Goal: Task Accomplishment & Management: Complete application form

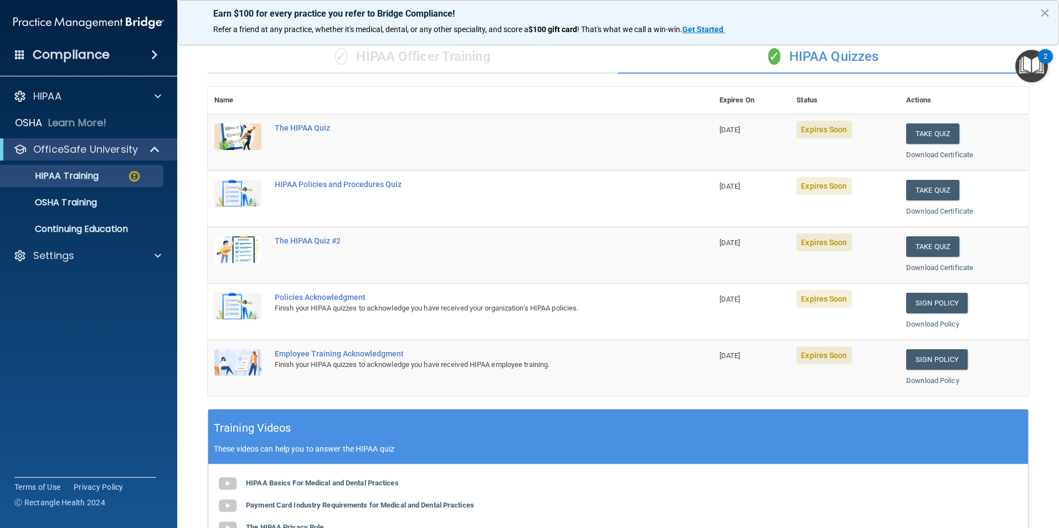
scroll to position [29, 0]
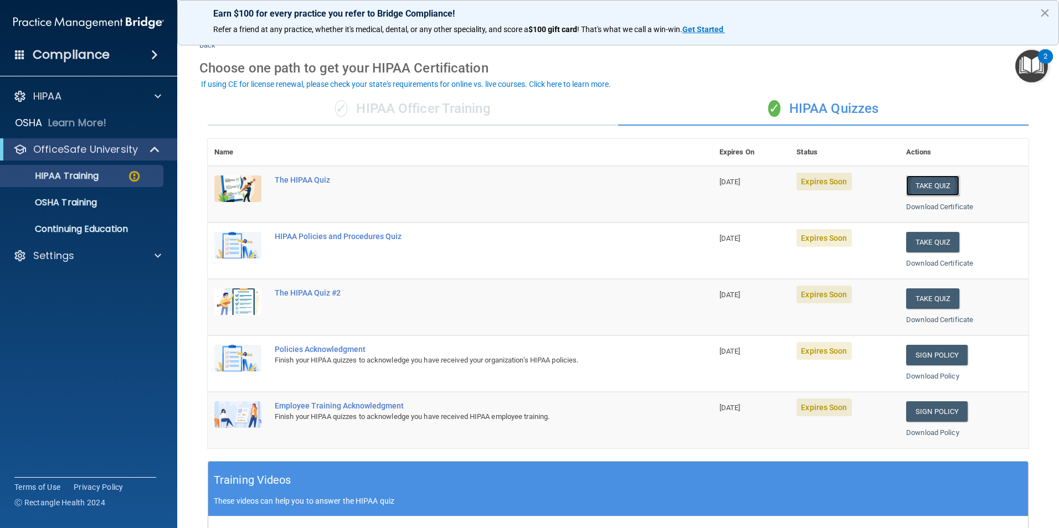
click at [929, 185] on button "Take Quiz" at bounding box center [932, 186] width 53 height 20
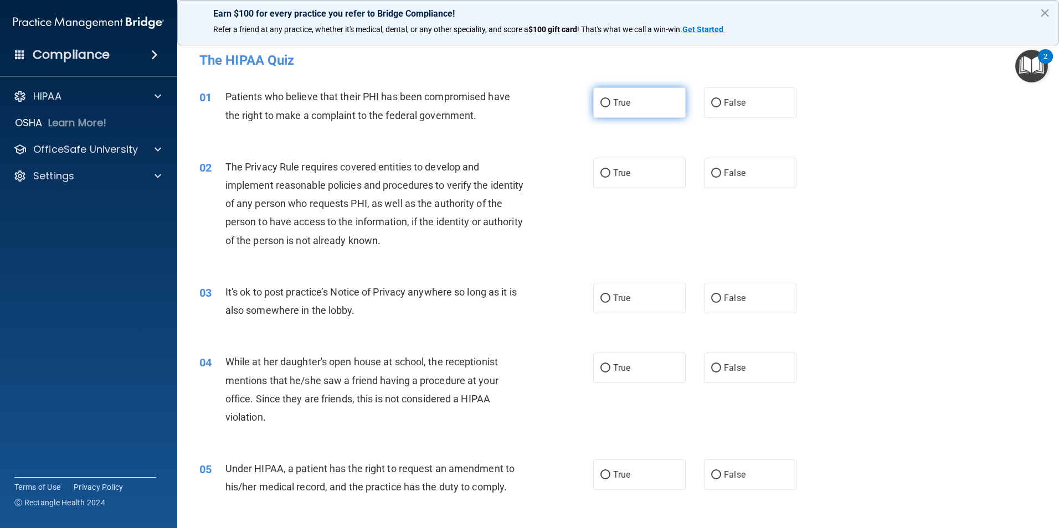
click at [613, 100] on span "True" at bounding box center [621, 102] width 17 height 11
click at [610, 100] on input "True" at bounding box center [605, 103] width 10 height 8
radio input "true"
click at [394, 172] on span "The Privacy Rule requires covered entities to develop and implement reasonable …" at bounding box center [374, 203] width 298 height 85
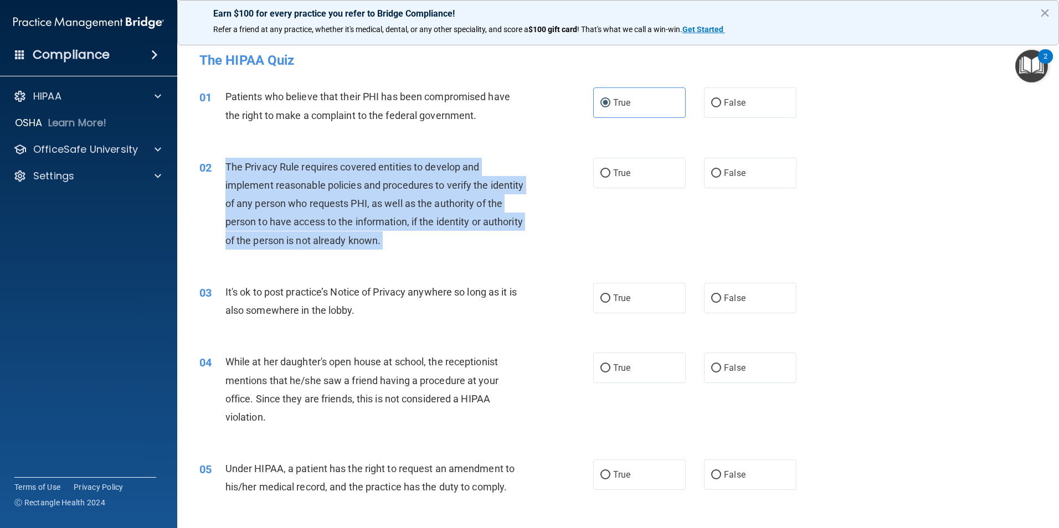
click at [394, 172] on span "The Privacy Rule requires covered entities to develop and implement reasonable …" at bounding box center [374, 203] width 298 height 85
drag, startPoint x: 394, startPoint y: 172, endPoint x: 485, endPoint y: 179, distance: 91.1
click at [485, 179] on span "The Privacy Rule requires covered entities to develop and implement reasonable …" at bounding box center [374, 203] width 298 height 85
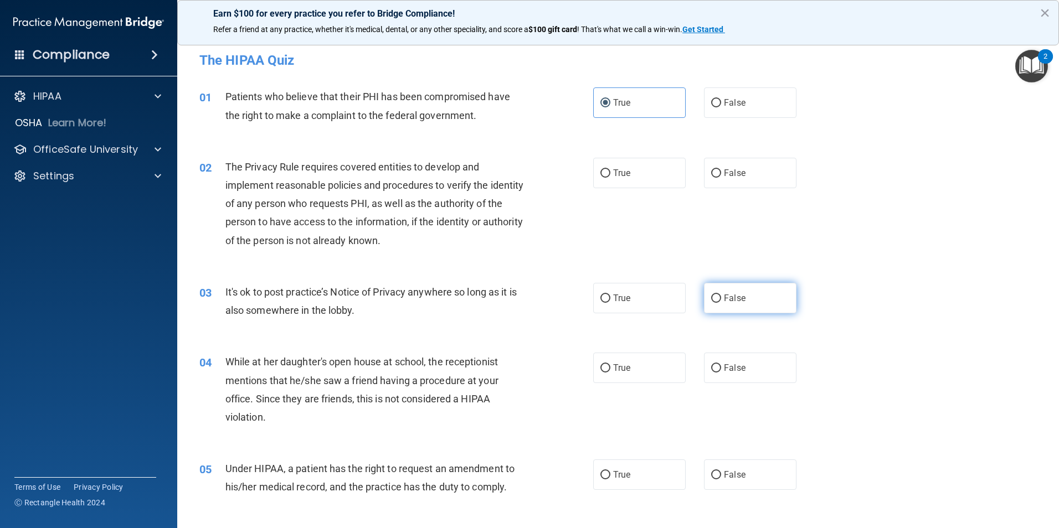
click at [711, 298] on input "False" at bounding box center [716, 299] width 10 height 8
radio input "true"
click at [617, 175] on span "True" at bounding box center [621, 173] width 17 height 11
click at [610, 175] on input "True" at bounding box center [605, 173] width 10 height 8
radio input "true"
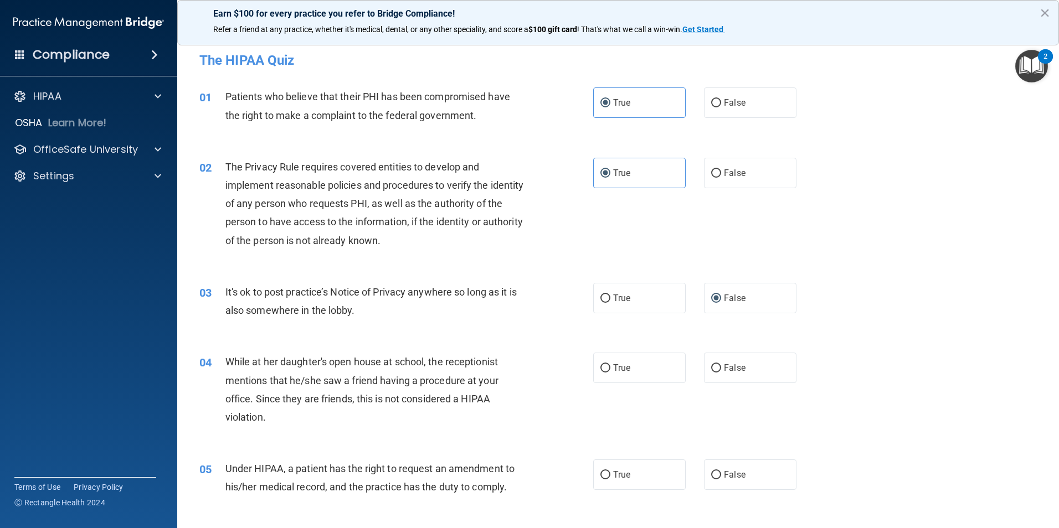
scroll to position [111, 0]
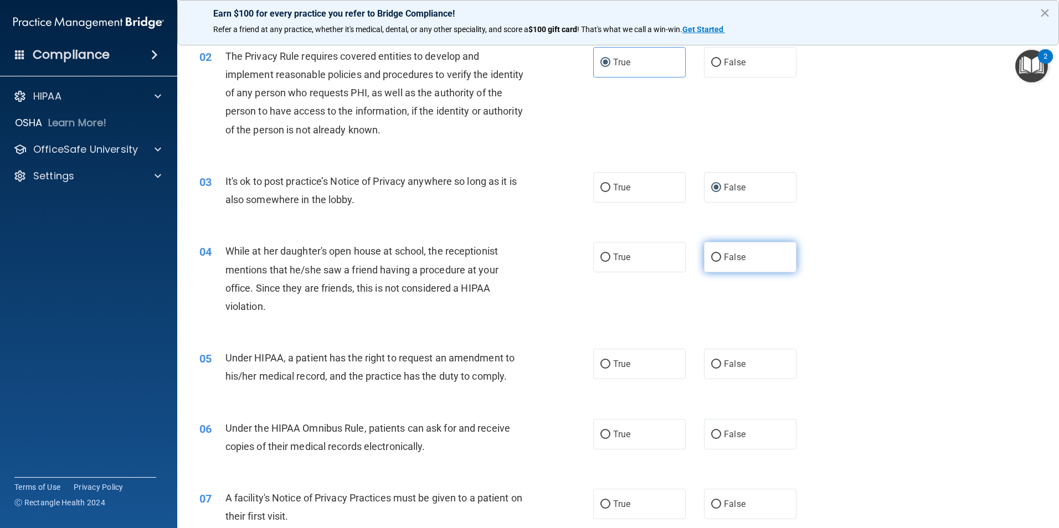
click at [725, 255] on span "False" at bounding box center [735, 257] width 22 height 11
click at [721, 255] on input "False" at bounding box center [716, 258] width 10 height 8
radio input "true"
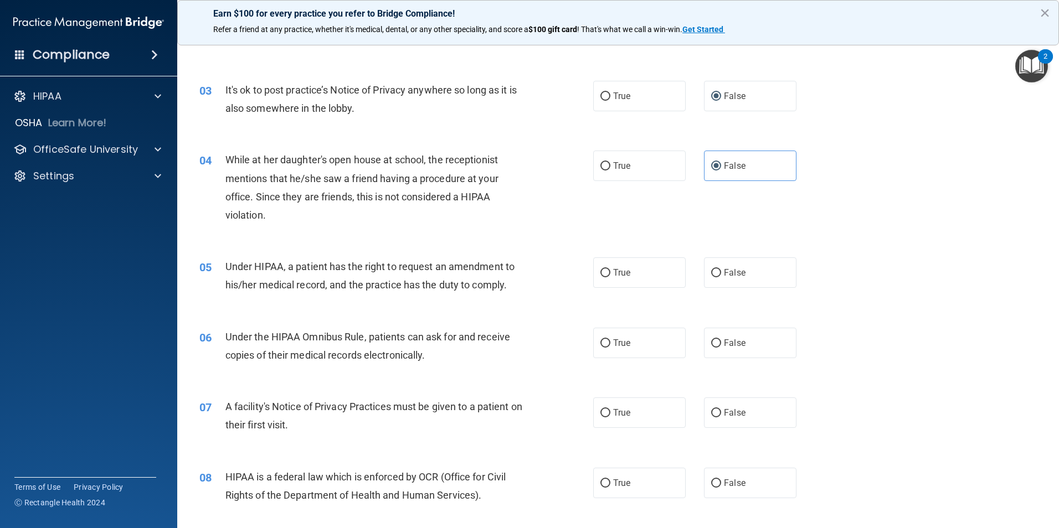
scroll to position [221, 0]
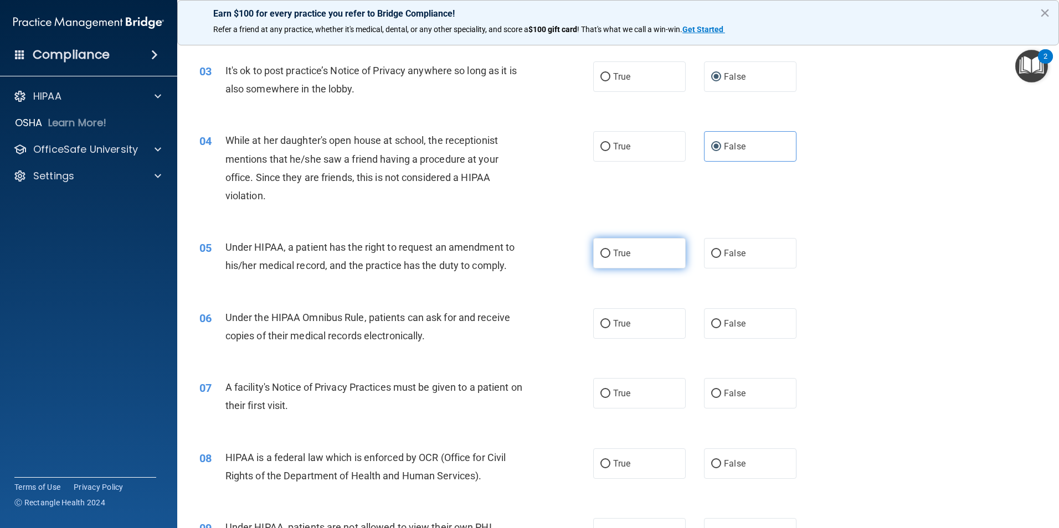
click at [605, 256] on input "True" at bounding box center [605, 254] width 10 height 8
radio input "true"
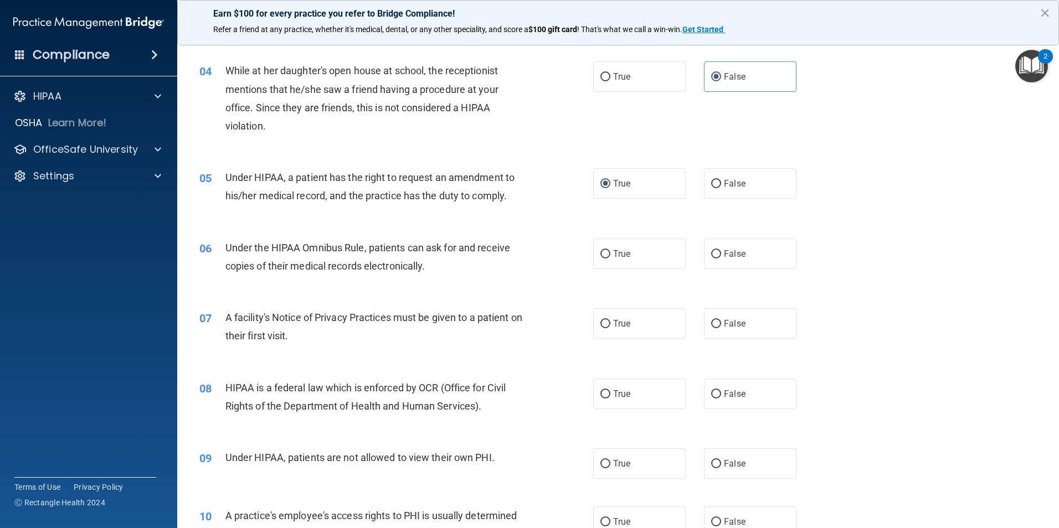
scroll to position [332, 0]
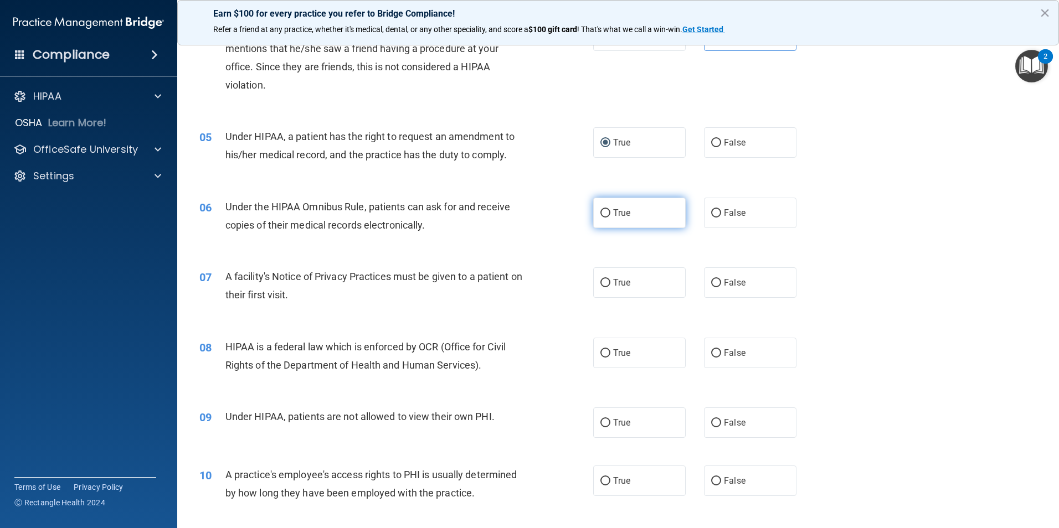
drag, startPoint x: 596, startPoint y: 198, endPoint x: 612, endPoint y: 203, distance: 16.3
click at [604, 198] on label "True" at bounding box center [639, 213] width 92 height 30
click at [604, 209] on input "True" at bounding box center [605, 213] width 10 height 8
radio input "true"
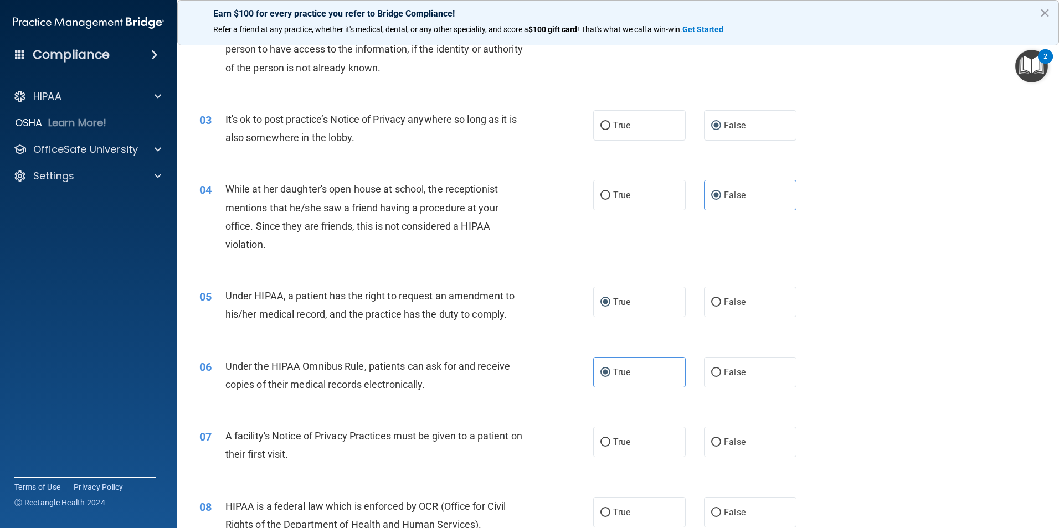
scroll to position [284, 0]
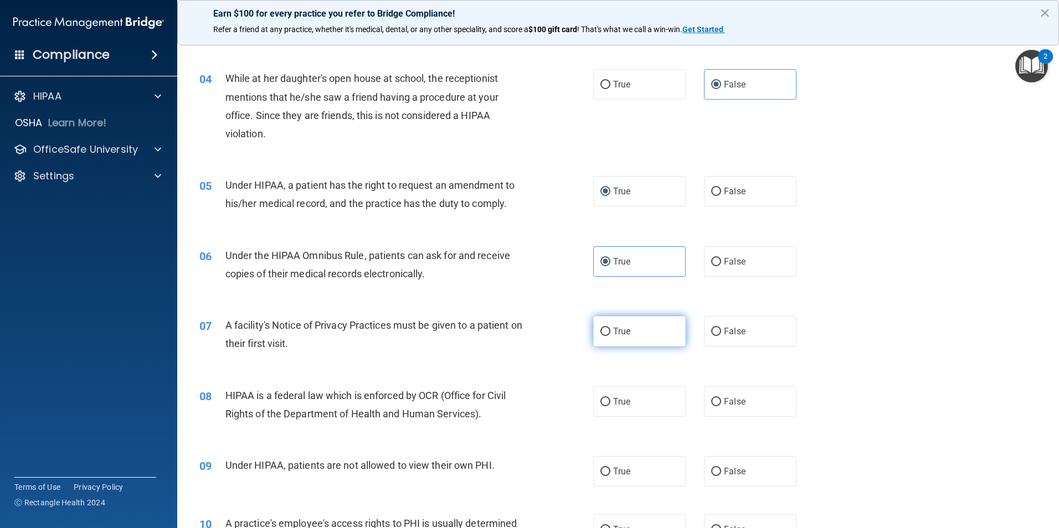
click at [600, 328] on input "True" at bounding box center [605, 332] width 10 height 8
radio input "true"
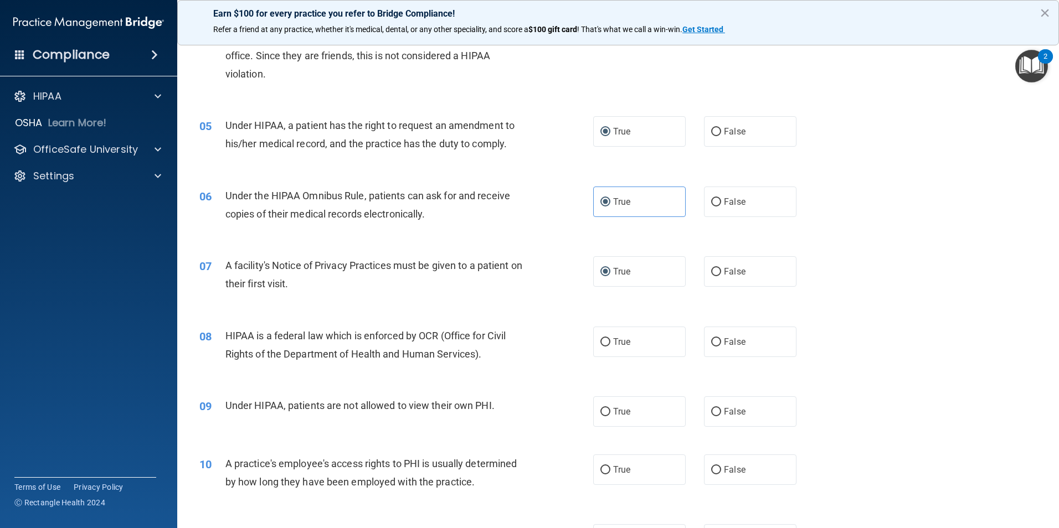
scroll to position [450, 0]
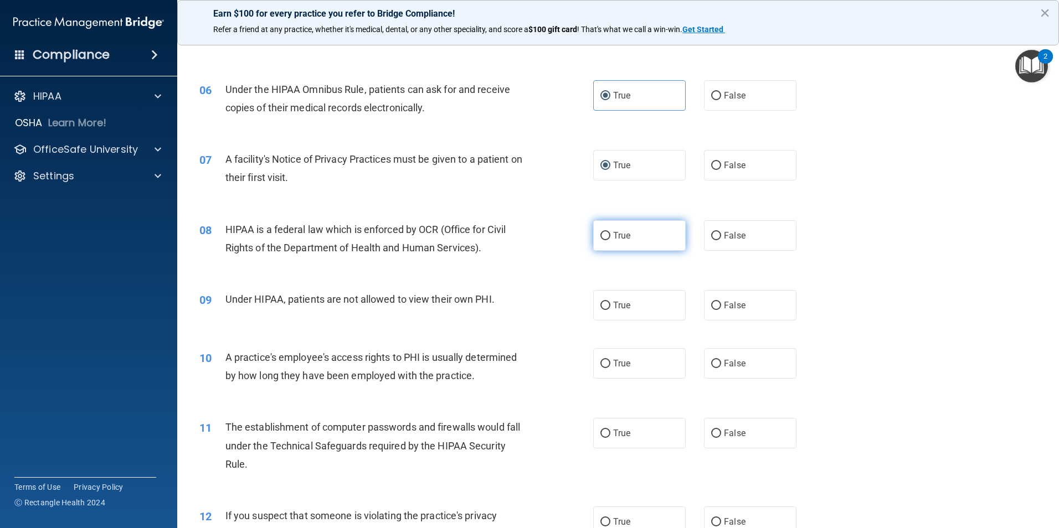
click at [609, 239] on label "True" at bounding box center [639, 235] width 92 height 30
click at [609, 239] on input "True" at bounding box center [605, 236] width 10 height 8
radio input "true"
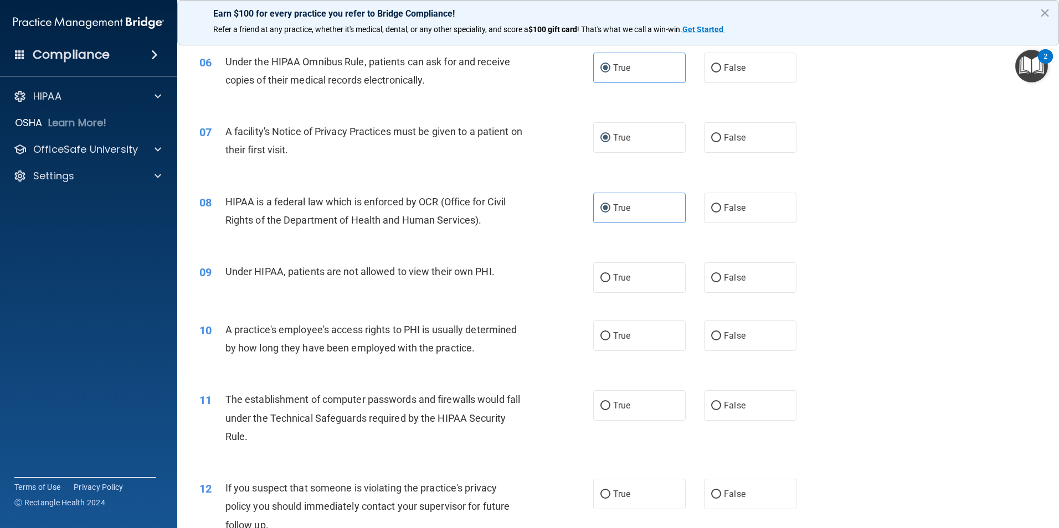
scroll to position [505, 0]
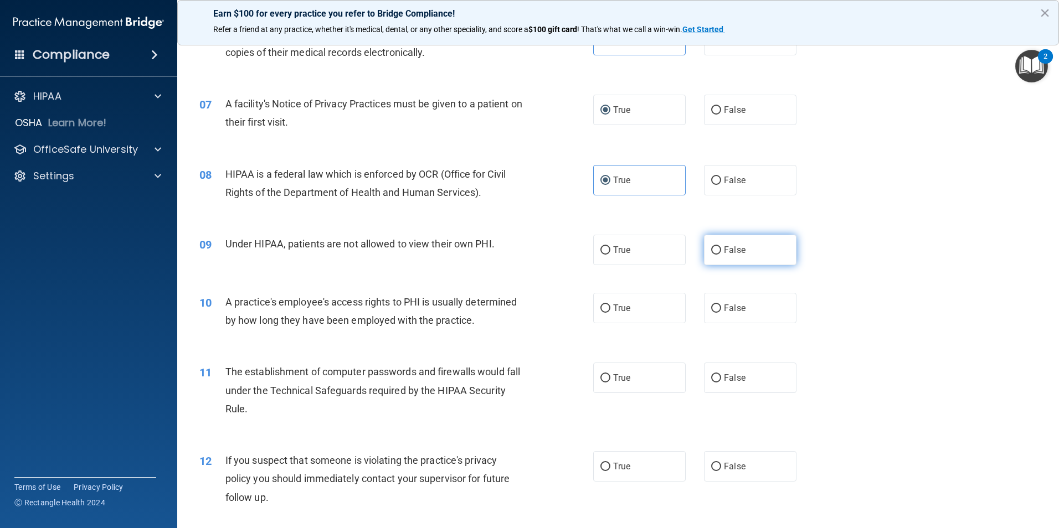
click at [756, 260] on label "False" at bounding box center [750, 250] width 92 height 30
click at [721, 255] on input "False" at bounding box center [716, 250] width 10 height 8
radio input "true"
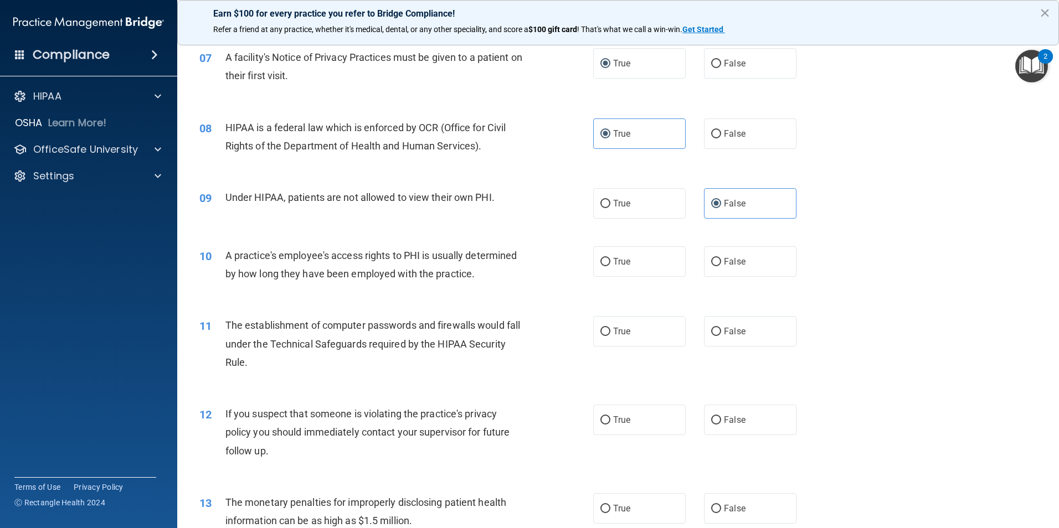
scroll to position [616, 0]
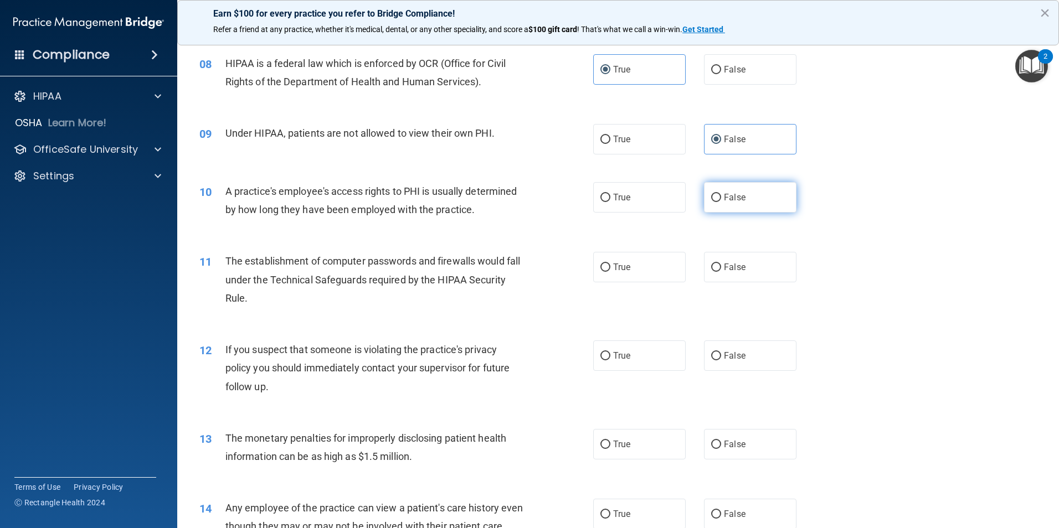
click at [711, 198] on input "False" at bounding box center [716, 198] width 10 height 8
radio input "true"
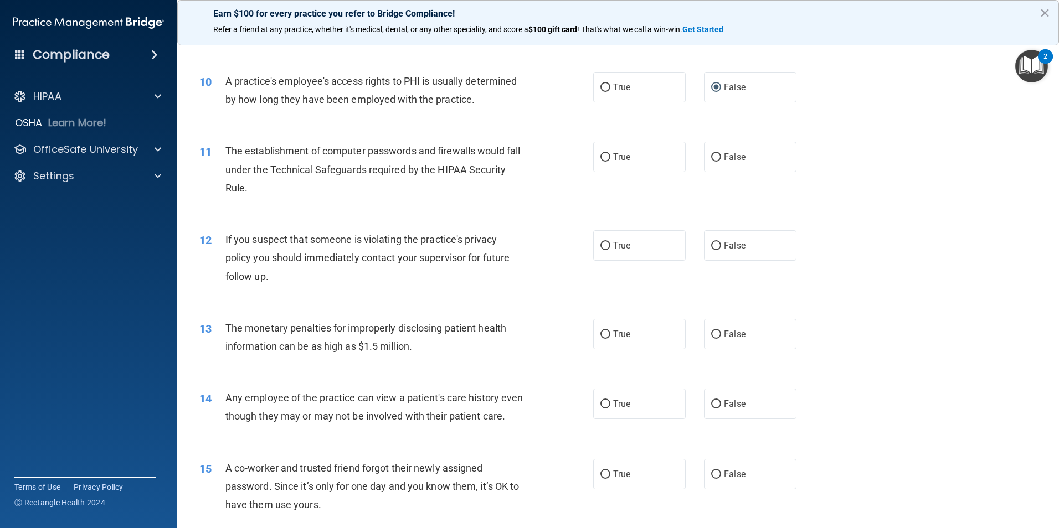
scroll to position [727, 0]
drag, startPoint x: 578, startPoint y: 179, endPoint x: 587, endPoint y: 181, distance: 8.9
click at [587, 181] on div "11 The establishment of computer passwords and firewalls would fall under the T…" at bounding box center [396, 171] width 427 height 61
drag, startPoint x: 614, startPoint y: 175, endPoint x: 620, endPoint y: 175, distance: 6.1
click at [617, 175] on div "11 The establishment of computer passwords and firewalls would fall under the T…" at bounding box center [618, 171] width 854 height 89
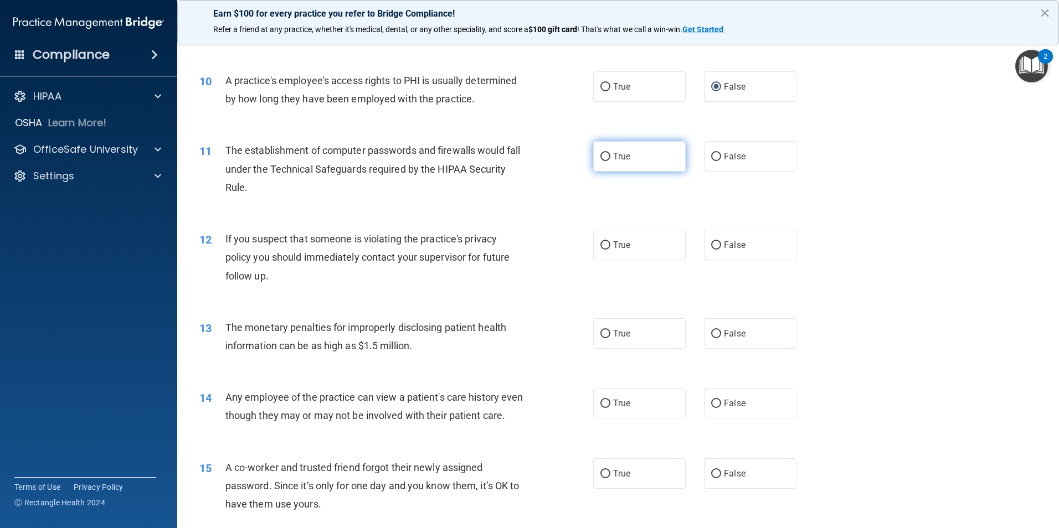
click at [628, 163] on label "True" at bounding box center [639, 156] width 92 height 30
click at [610, 161] on input "True" at bounding box center [605, 157] width 10 height 8
radio input "true"
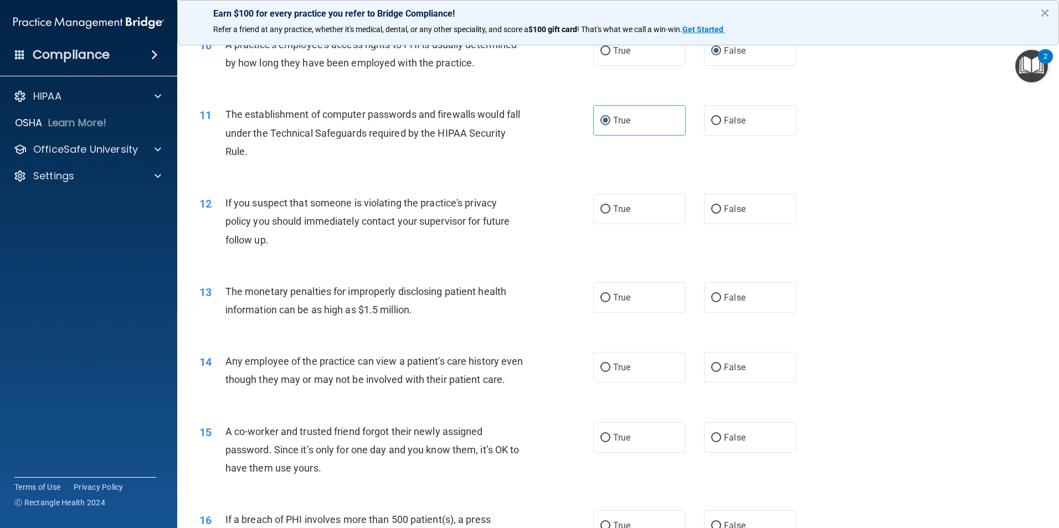
scroll to position [782, 0]
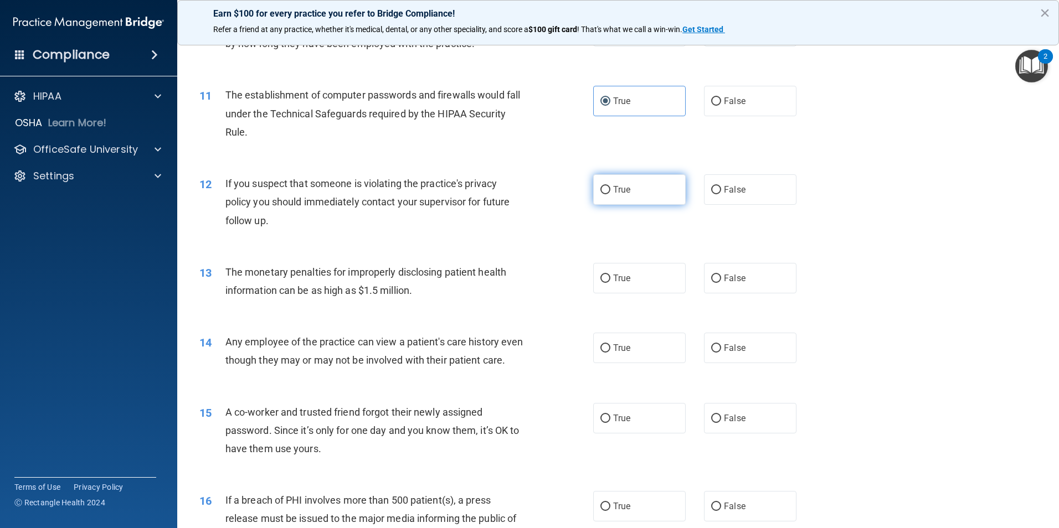
click at [621, 199] on label "True" at bounding box center [639, 189] width 92 height 30
click at [610, 194] on input "True" at bounding box center [605, 190] width 10 height 8
radio input "true"
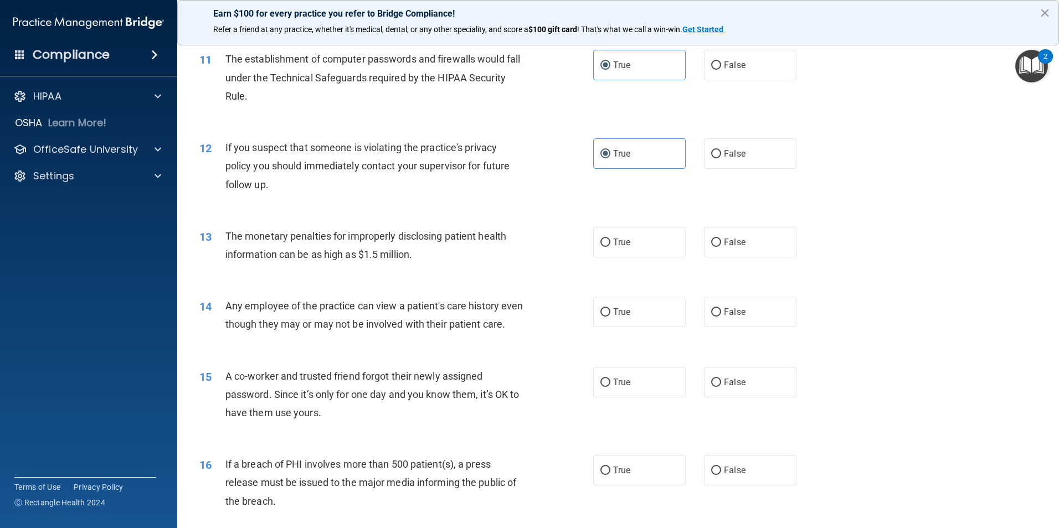
scroll to position [837, 0]
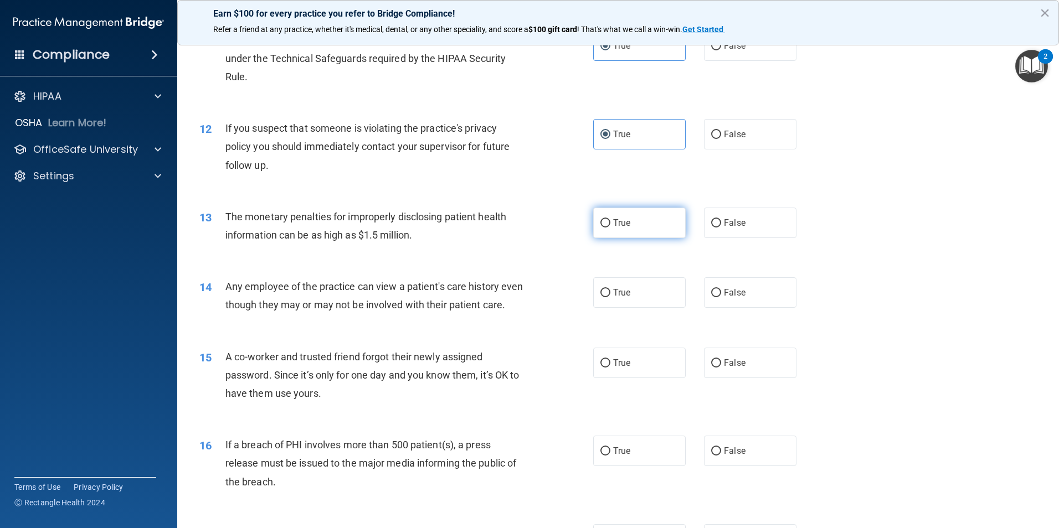
click at [606, 222] on input "True" at bounding box center [605, 223] width 10 height 8
radio input "true"
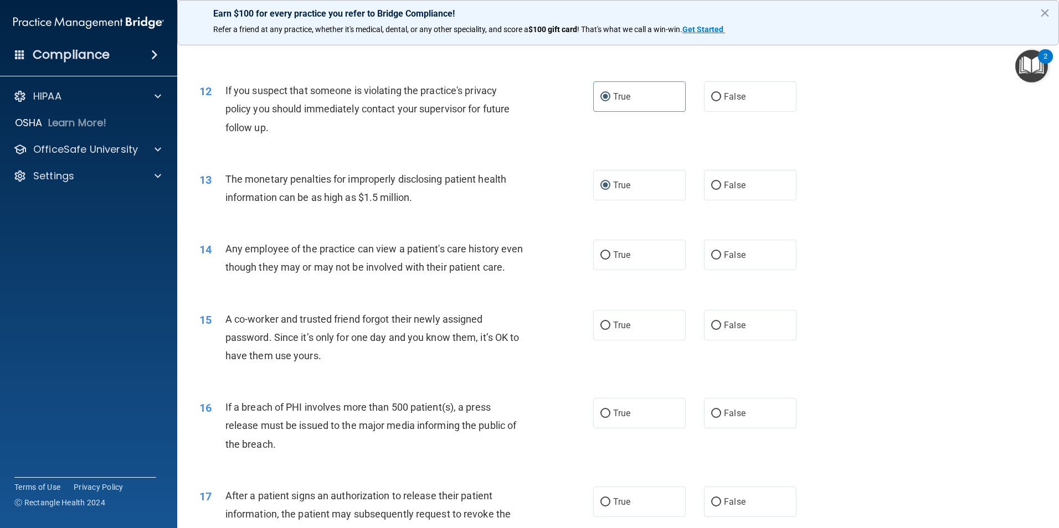
scroll to position [948, 0]
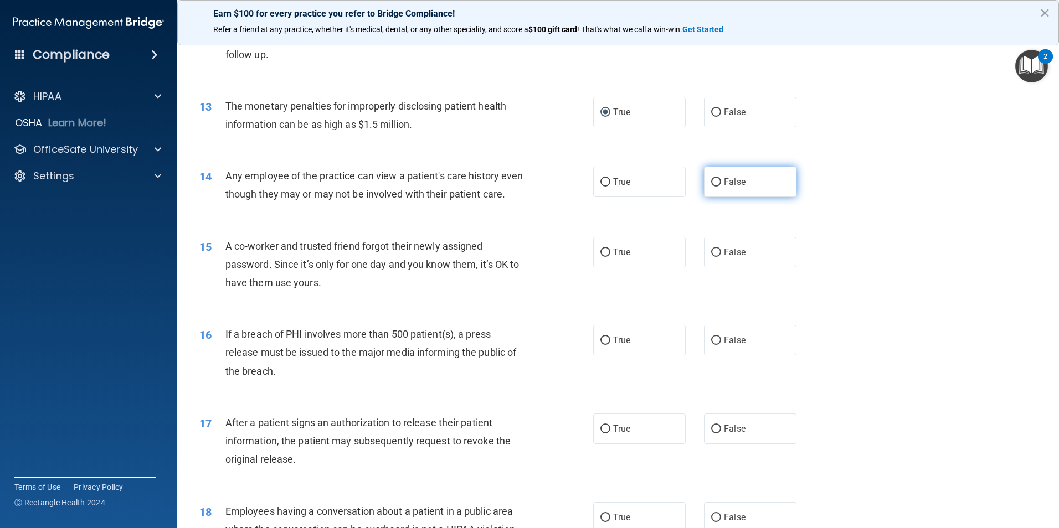
click at [724, 177] on span "False" at bounding box center [735, 182] width 22 height 11
click at [720, 178] on input "False" at bounding box center [716, 182] width 10 height 8
radio input "true"
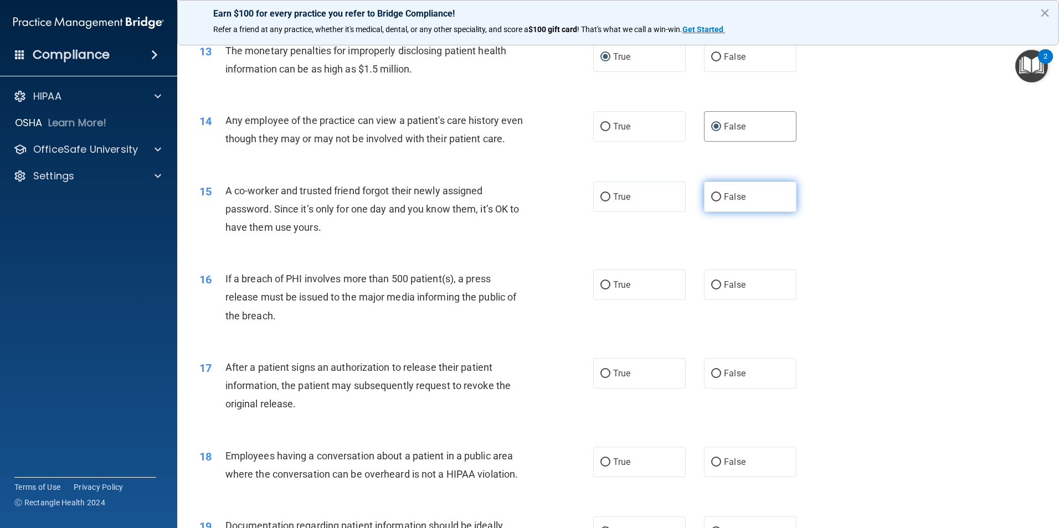
click at [720, 212] on label "False" at bounding box center [750, 197] width 92 height 30
click at [720, 202] on input "False" at bounding box center [716, 197] width 10 height 8
radio input "true"
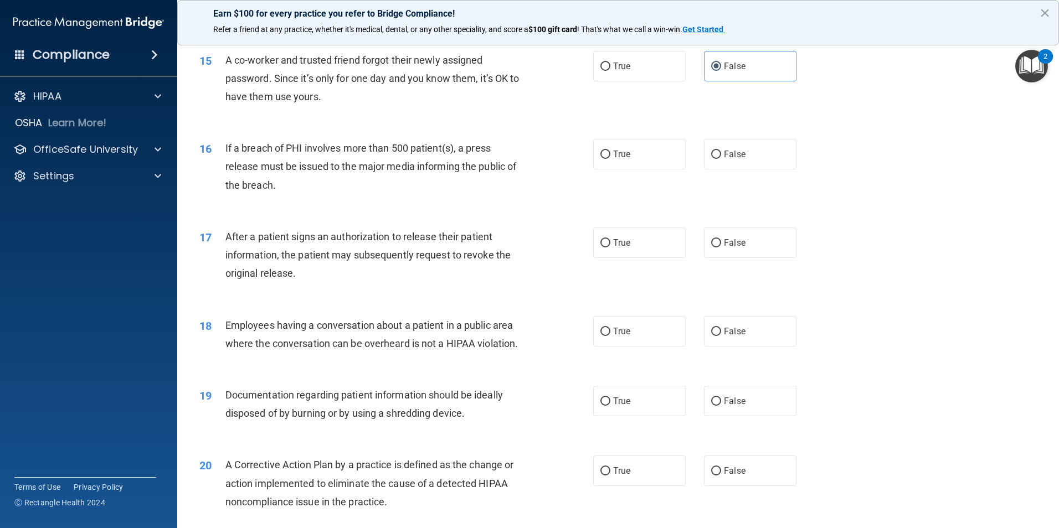
scroll to position [1169, 0]
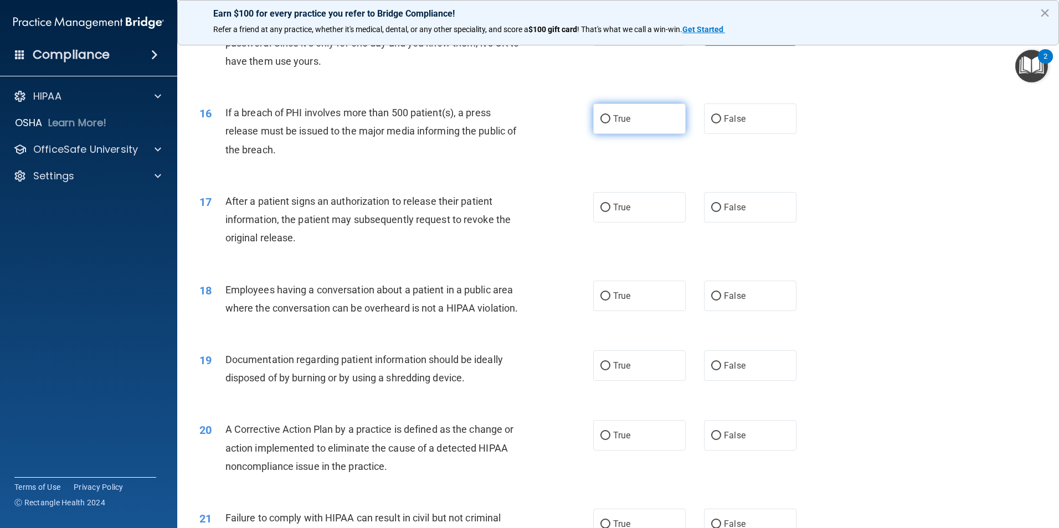
click at [639, 134] on label "True" at bounding box center [639, 119] width 92 height 30
click at [610, 123] on input "True" at bounding box center [605, 119] width 10 height 8
radio input "true"
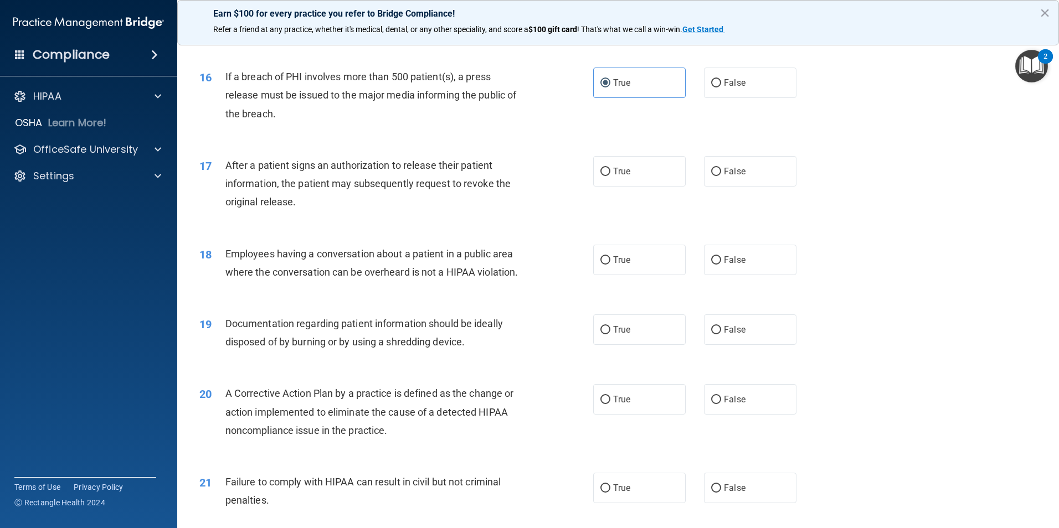
scroll to position [1225, 0]
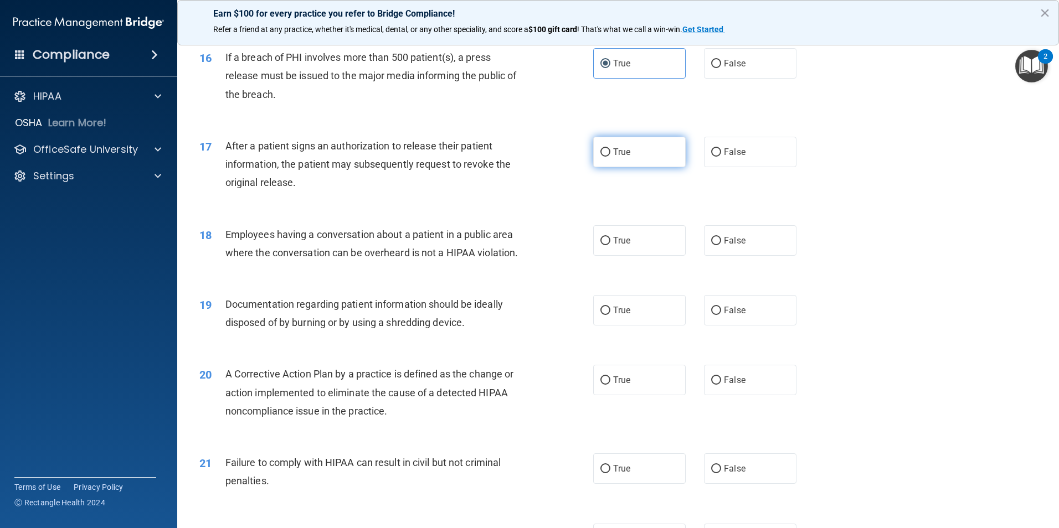
click at [613, 157] on span "True" at bounding box center [621, 152] width 17 height 11
click at [610, 157] on input "True" at bounding box center [605, 152] width 10 height 8
radio input "true"
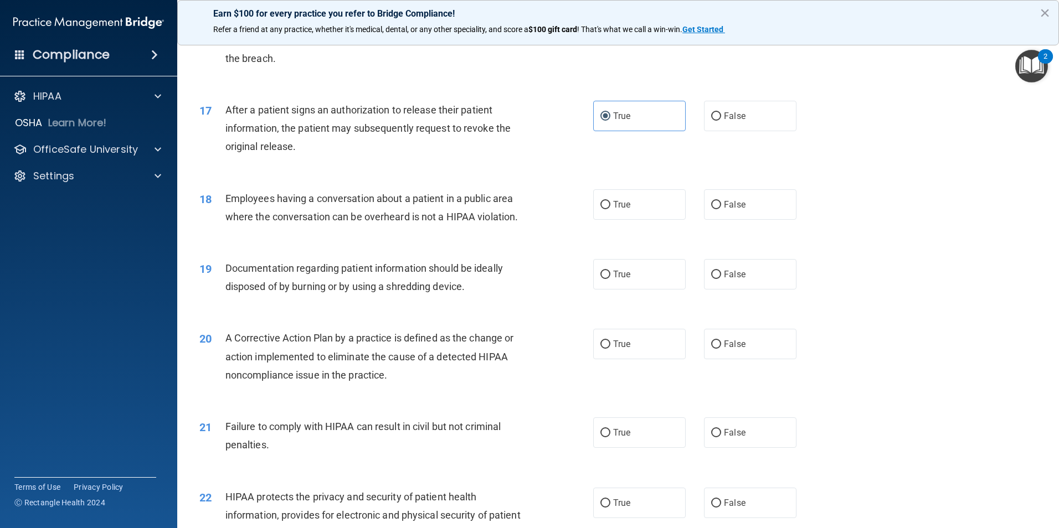
scroll to position [1280, 0]
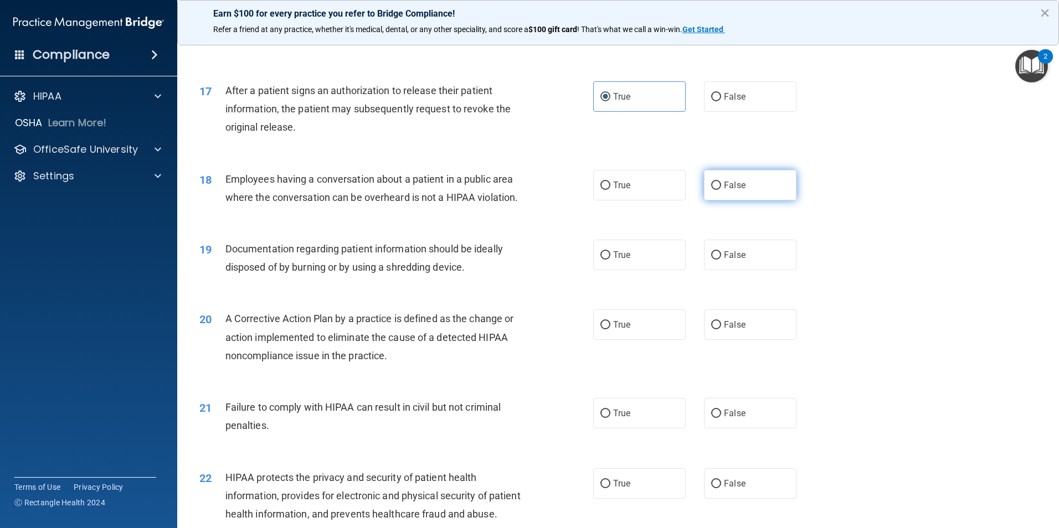
click at [711, 190] on input "False" at bounding box center [716, 186] width 10 height 8
radio input "true"
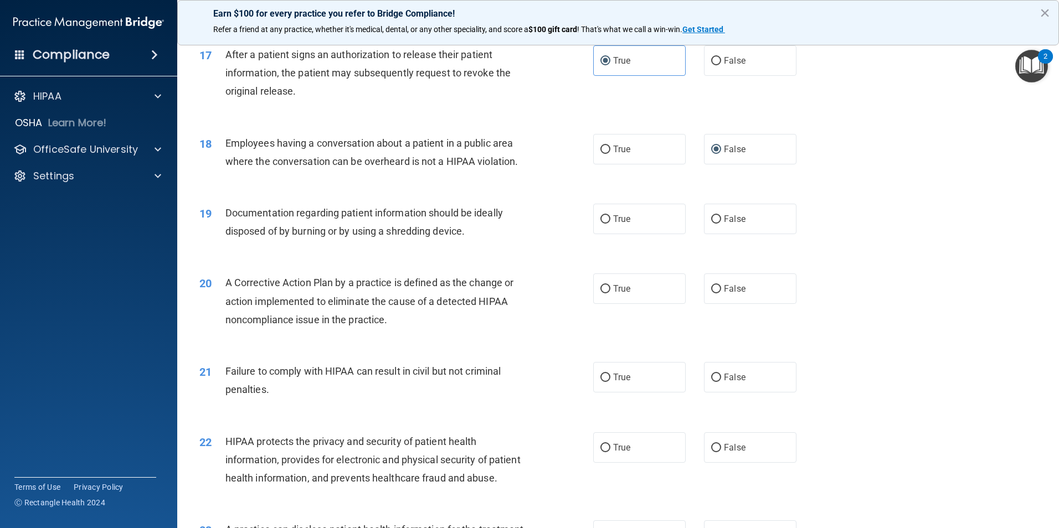
scroll to position [1336, 0]
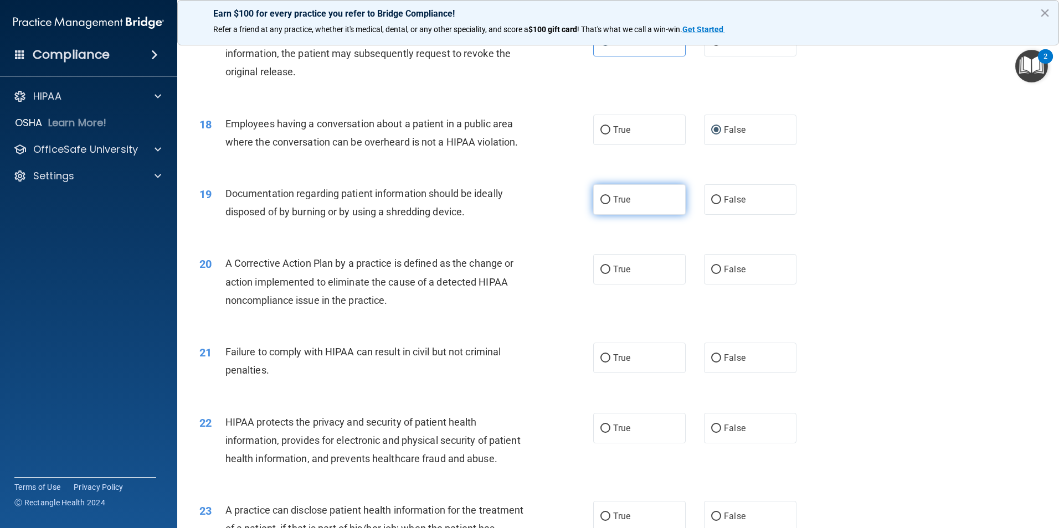
click at [627, 215] on label "True" at bounding box center [639, 199] width 92 height 30
click at [610, 204] on input "True" at bounding box center [605, 200] width 10 height 8
radio input "true"
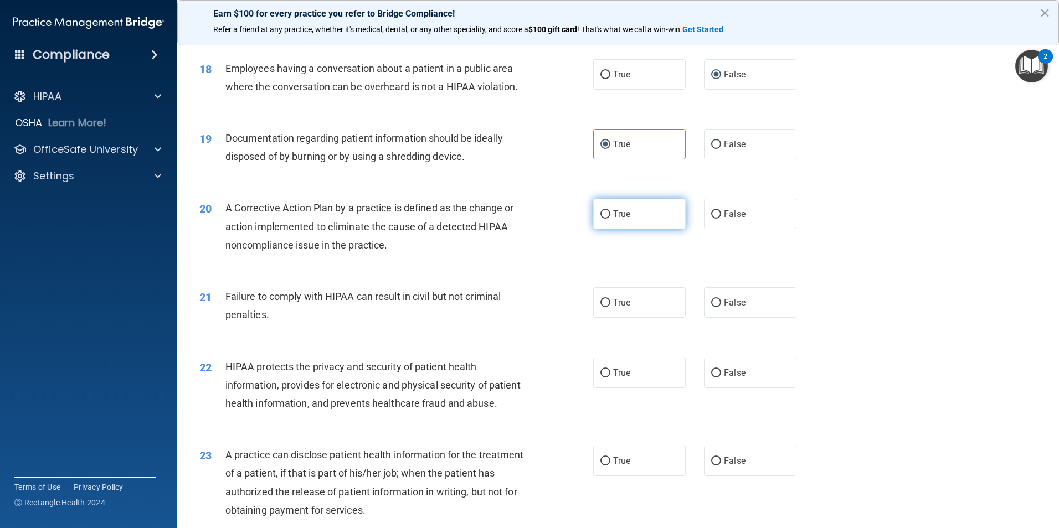
click at [601, 219] on input "True" at bounding box center [605, 214] width 10 height 8
radio input "true"
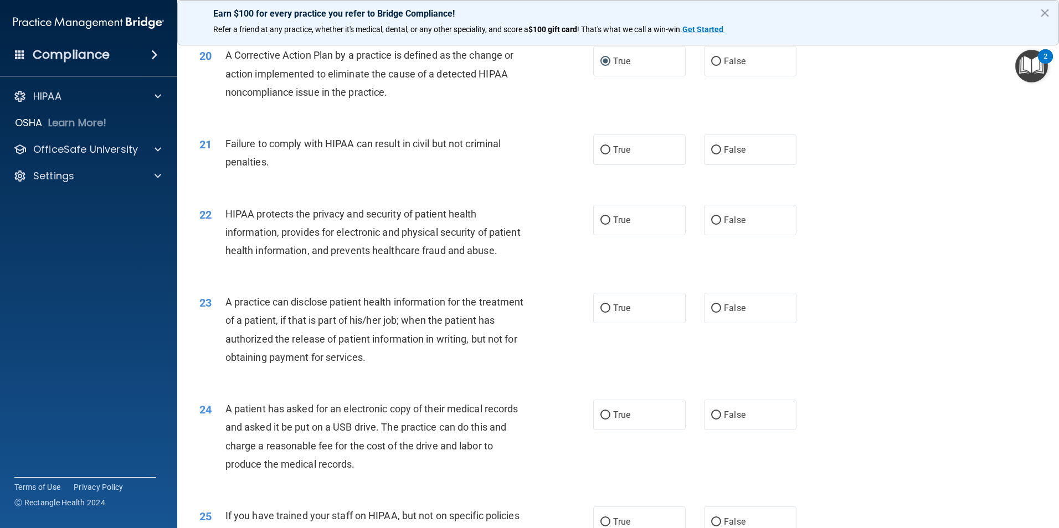
scroll to position [1557, 0]
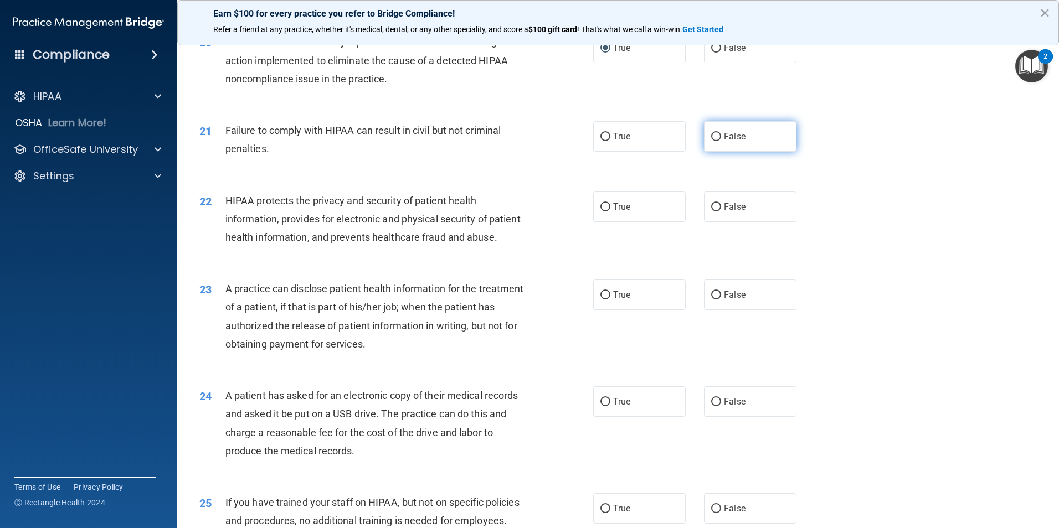
click at [728, 142] on span "False" at bounding box center [735, 136] width 22 height 11
click at [721, 141] on input "False" at bounding box center [716, 137] width 10 height 8
radio input "true"
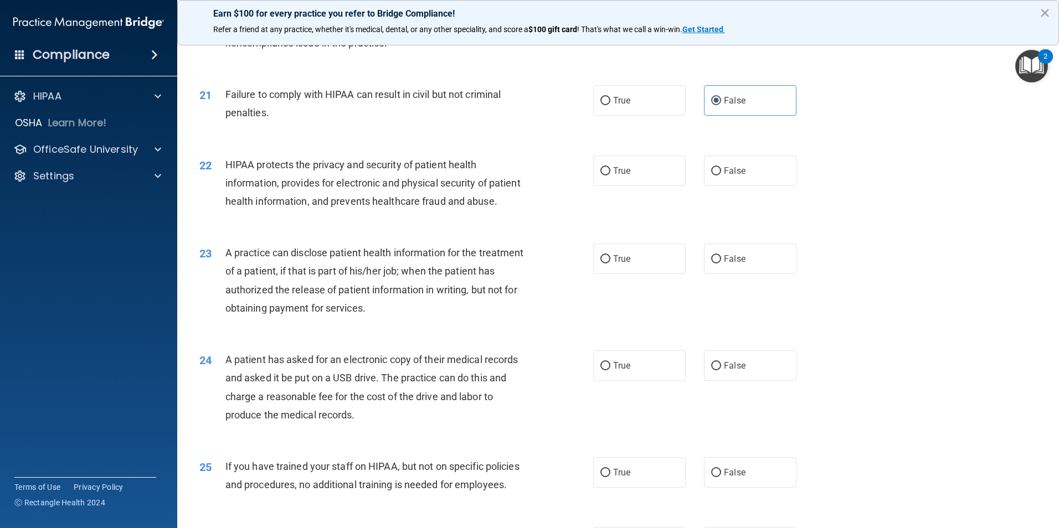
scroll to position [1612, 0]
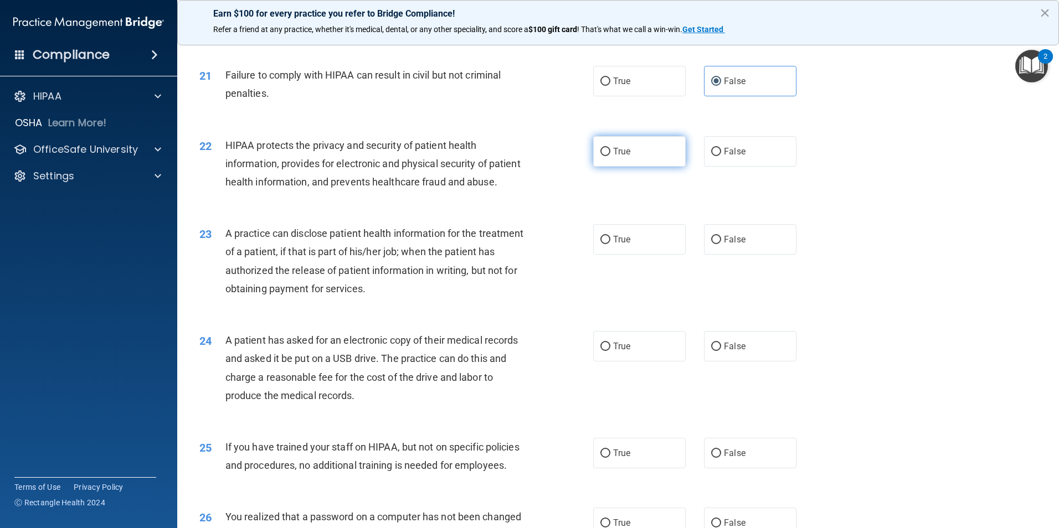
drag, startPoint x: 602, startPoint y: 168, endPoint x: 613, endPoint y: 172, distance: 11.2
click at [607, 167] on label "True" at bounding box center [639, 151] width 92 height 30
click at [607, 156] on input "True" at bounding box center [605, 152] width 10 height 8
radio input "true"
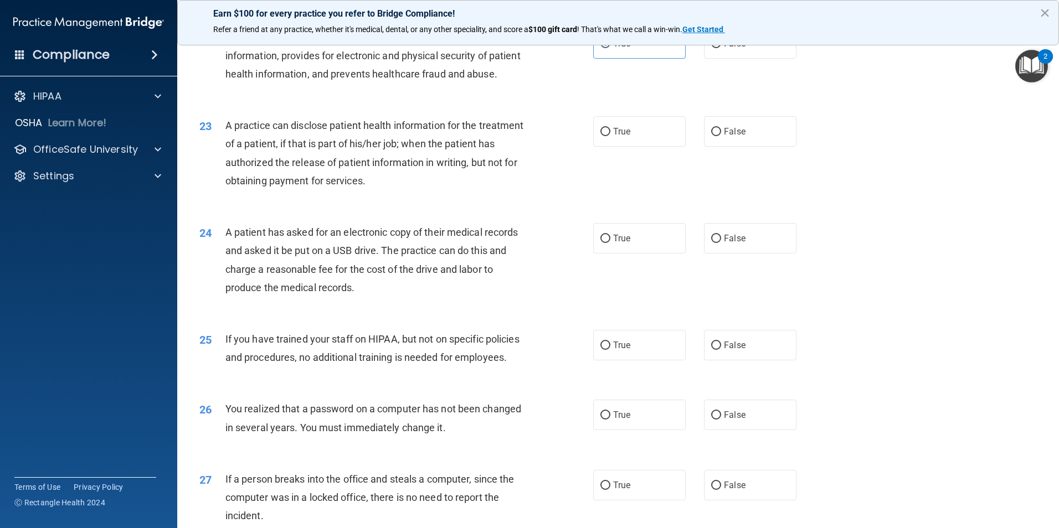
scroll to position [1723, 0]
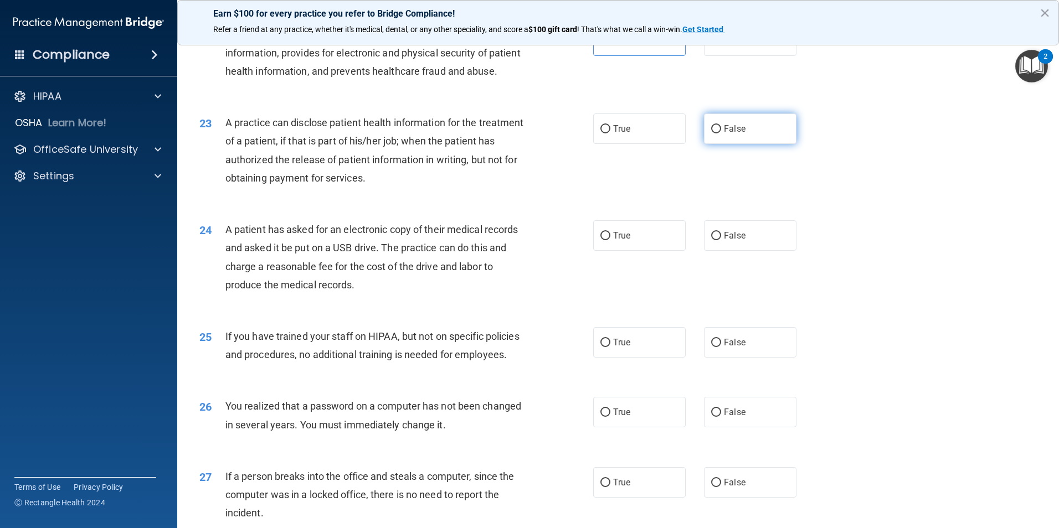
click at [728, 134] on span "False" at bounding box center [735, 128] width 22 height 11
click at [721, 133] on input "False" at bounding box center [716, 129] width 10 height 8
radio input "true"
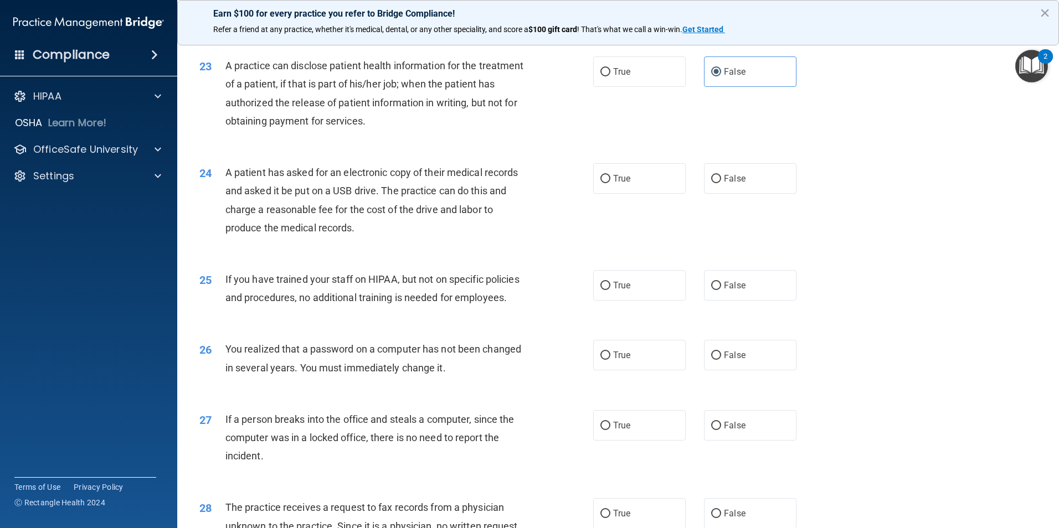
scroll to position [1834, 0]
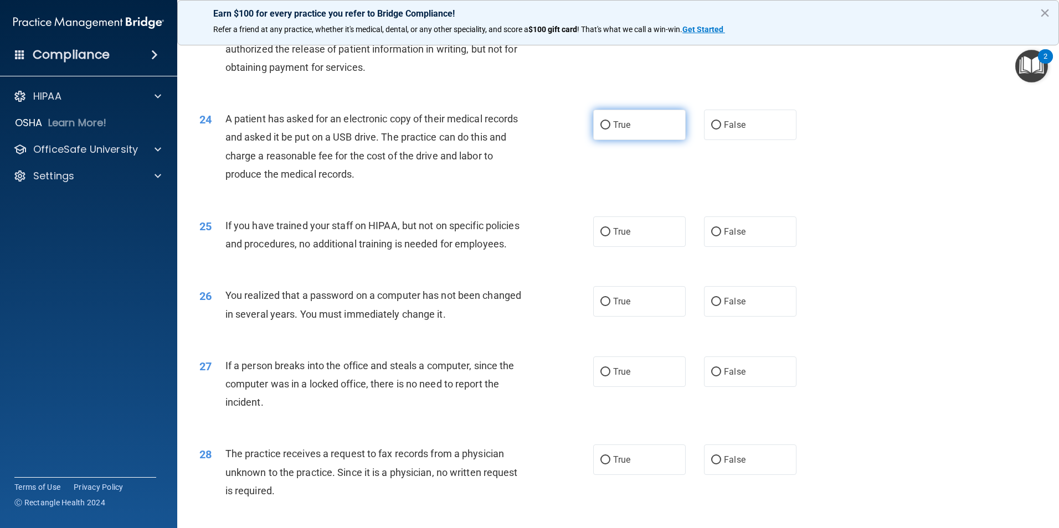
click at [597, 140] on label "True" at bounding box center [639, 125] width 92 height 30
click at [600, 130] on input "True" at bounding box center [605, 125] width 10 height 8
radio input "true"
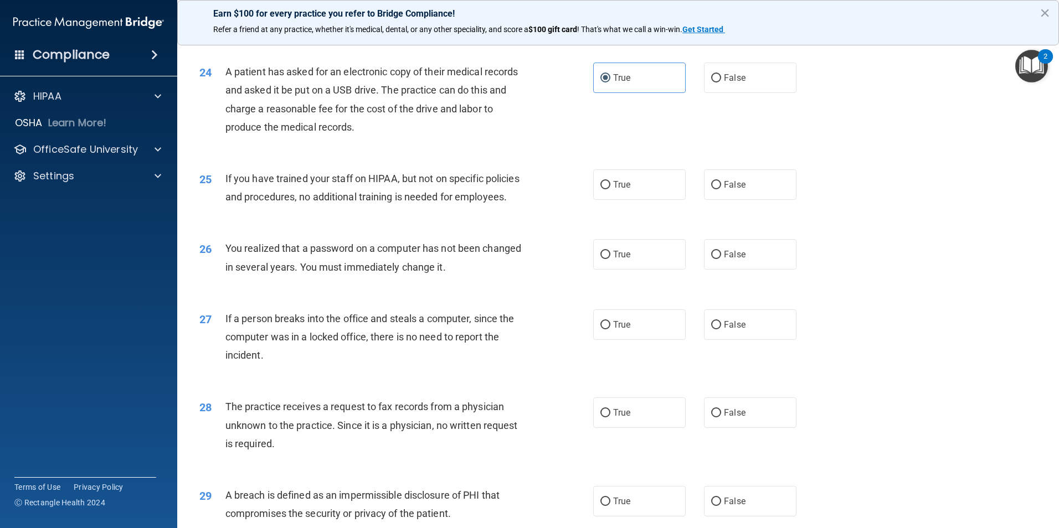
scroll to position [1945, 0]
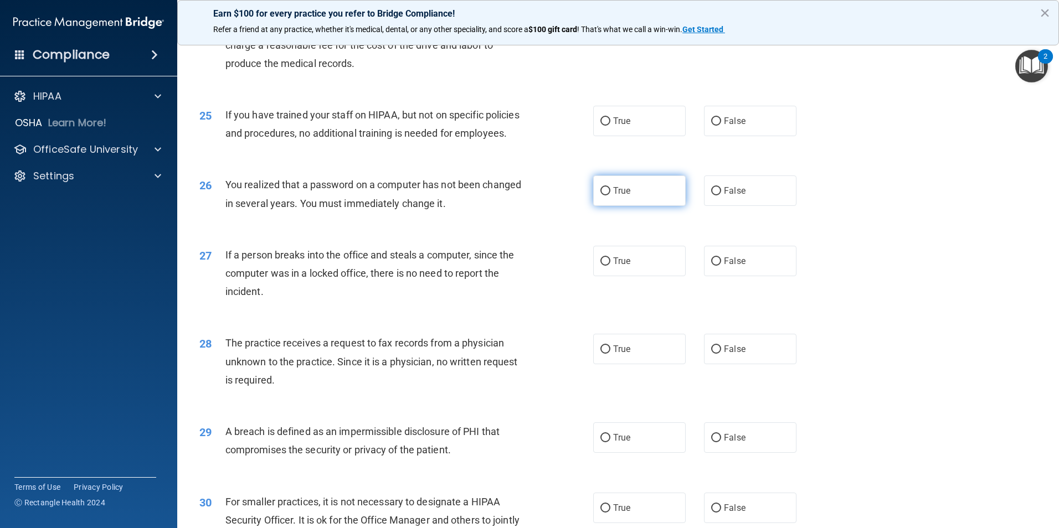
click at [603, 206] on label "True" at bounding box center [639, 191] width 92 height 30
click at [603, 195] on input "True" at bounding box center [605, 191] width 10 height 8
radio input "true"
click at [708, 136] on label "False" at bounding box center [750, 121] width 92 height 30
click at [711, 126] on input "False" at bounding box center [716, 121] width 10 height 8
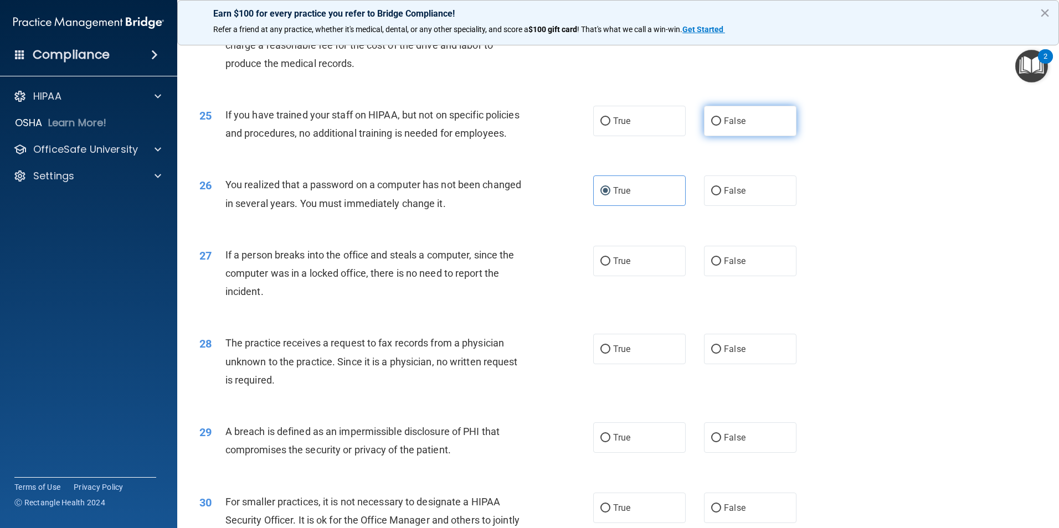
radio input "true"
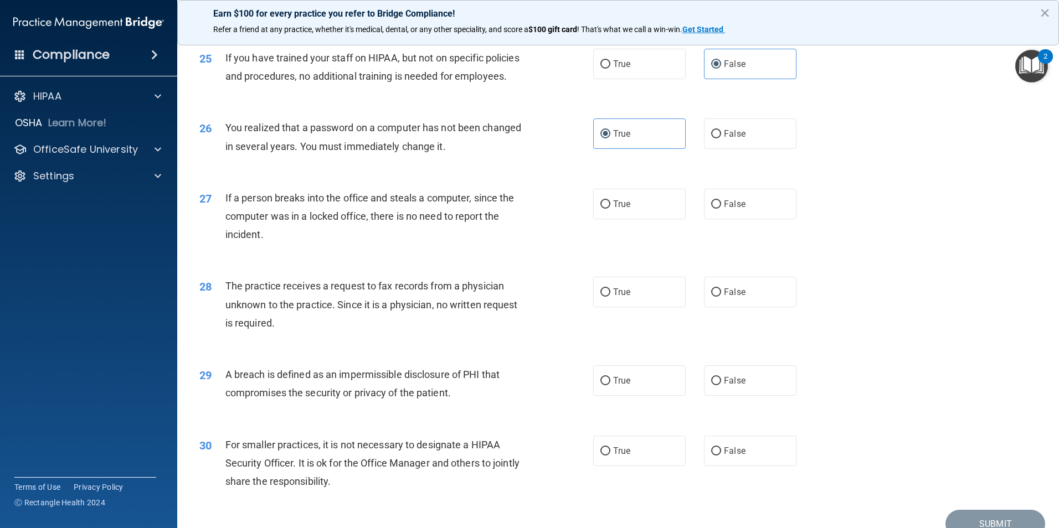
scroll to position [2055, 0]
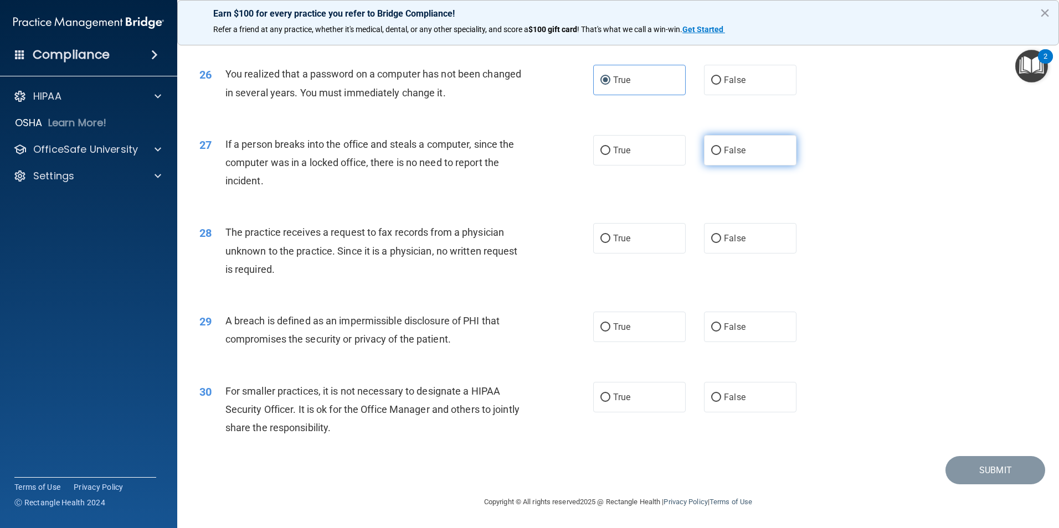
click at [766, 166] on label "False" at bounding box center [750, 150] width 92 height 30
click at [721, 155] on input "False" at bounding box center [716, 151] width 10 height 8
radio input "true"
click at [713, 254] on label "False" at bounding box center [750, 238] width 92 height 30
click at [713, 243] on input "False" at bounding box center [716, 239] width 10 height 8
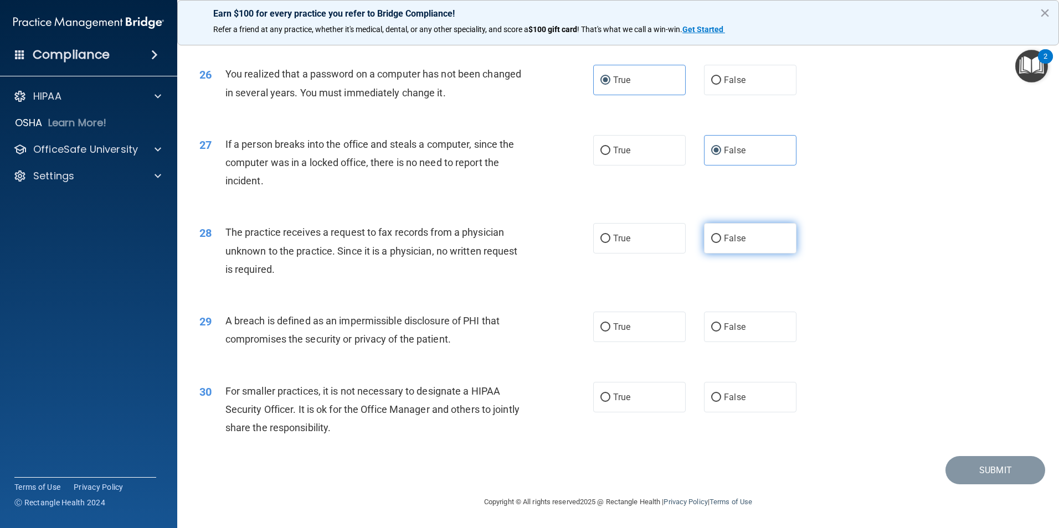
radio input "true"
click at [614, 326] on span "True" at bounding box center [621, 326] width 17 height 11
click at [610, 326] on input "True" at bounding box center [605, 327] width 10 height 8
radio input "true"
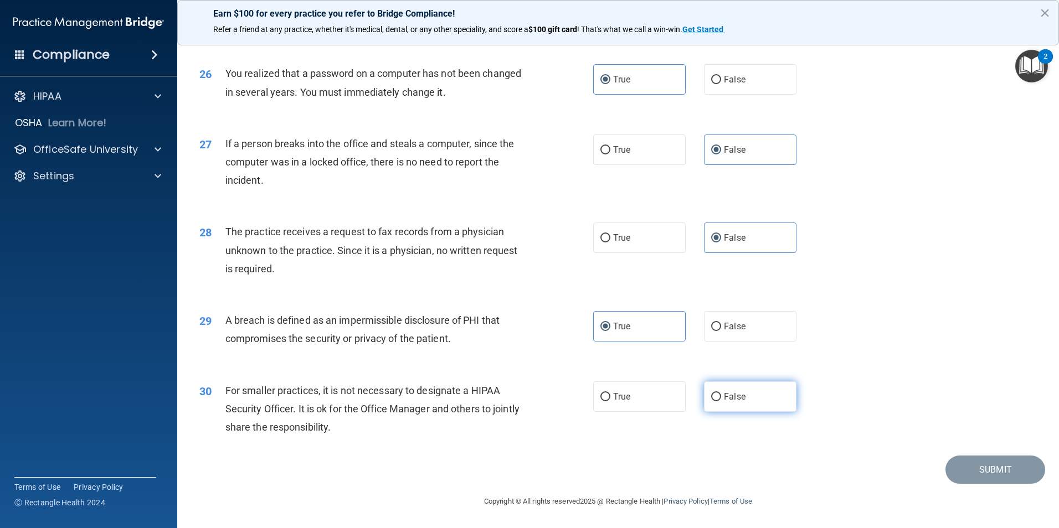
click at [704, 398] on label "False" at bounding box center [750, 397] width 92 height 30
click at [711, 398] on input "False" at bounding box center [716, 397] width 10 height 8
radio input "true"
click at [975, 473] on button "Submit" at bounding box center [995, 470] width 100 height 28
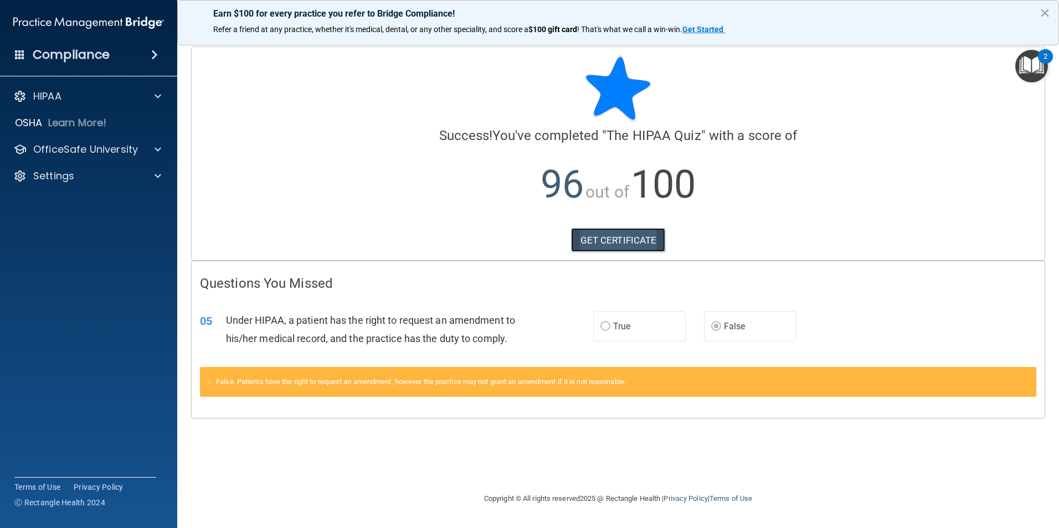
click at [628, 251] on link "GET CERTIFICATE" at bounding box center [618, 240] width 95 height 24
click at [119, 91] on div "HIPAA" at bounding box center [73, 96] width 137 height 13
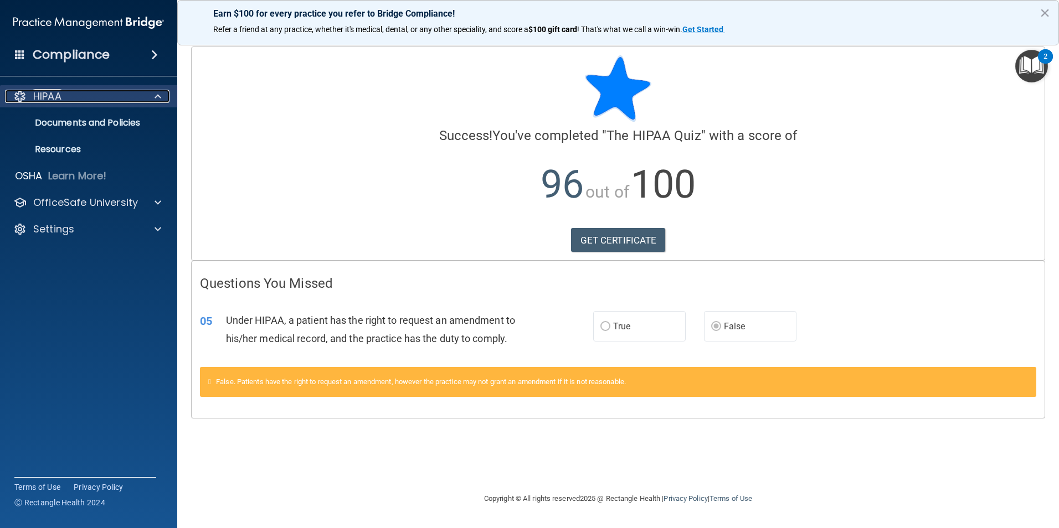
click at [115, 94] on div "HIPAA" at bounding box center [73, 96] width 137 height 13
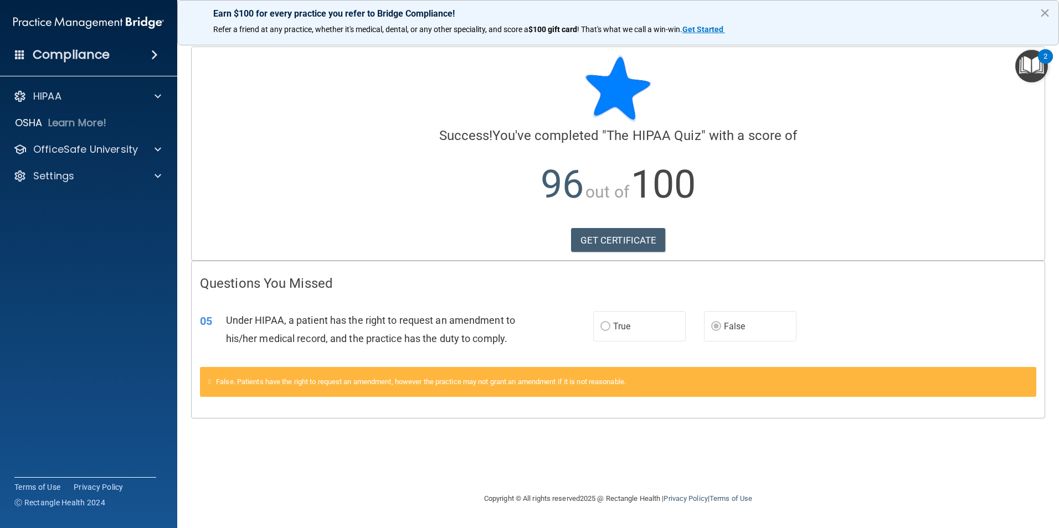
click at [1045, 63] on div "2" at bounding box center [1045, 63] width 4 height 14
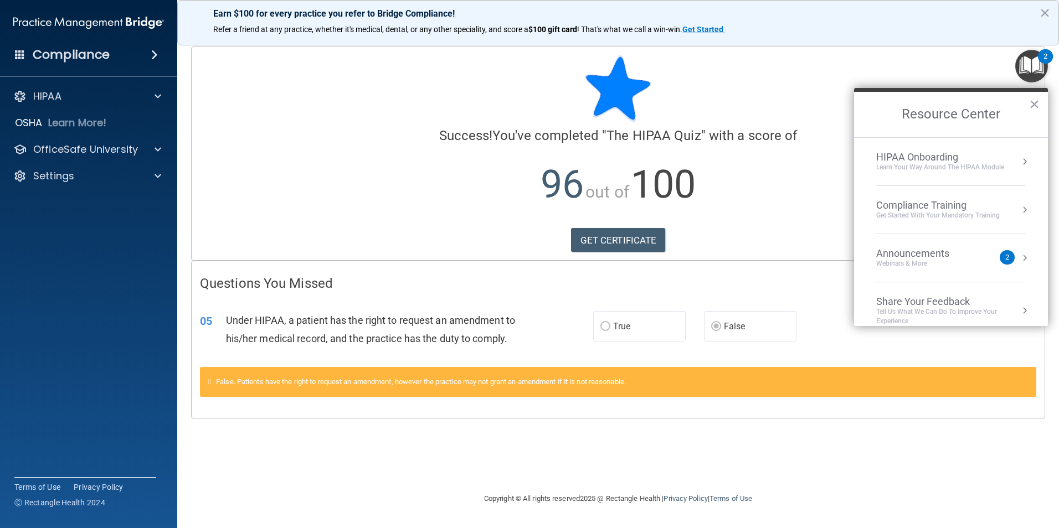
click at [944, 213] on div "Get Started with your mandatory training" at bounding box center [937, 215] width 123 height 9
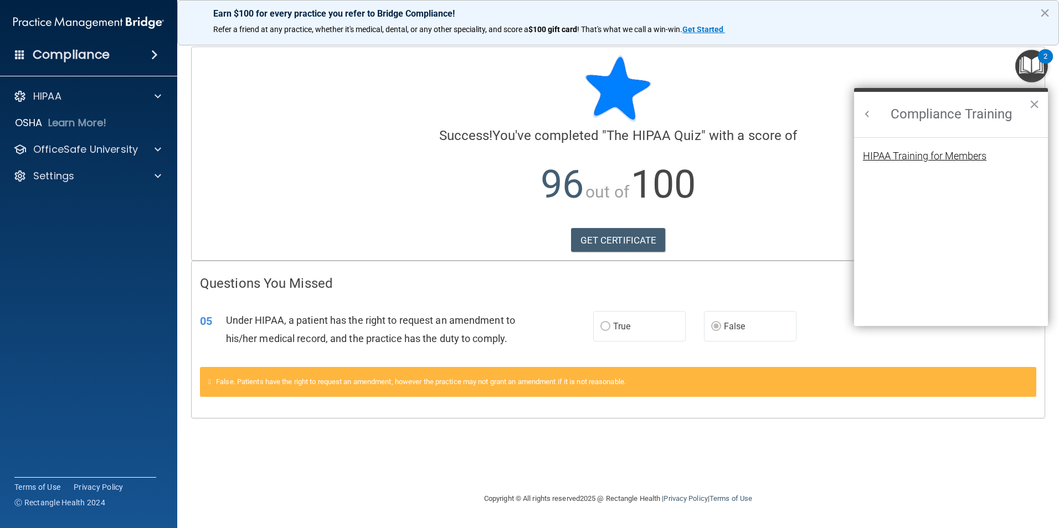
click at [930, 158] on div "HIPAA Training for Members" at bounding box center [924, 156] width 123 height 10
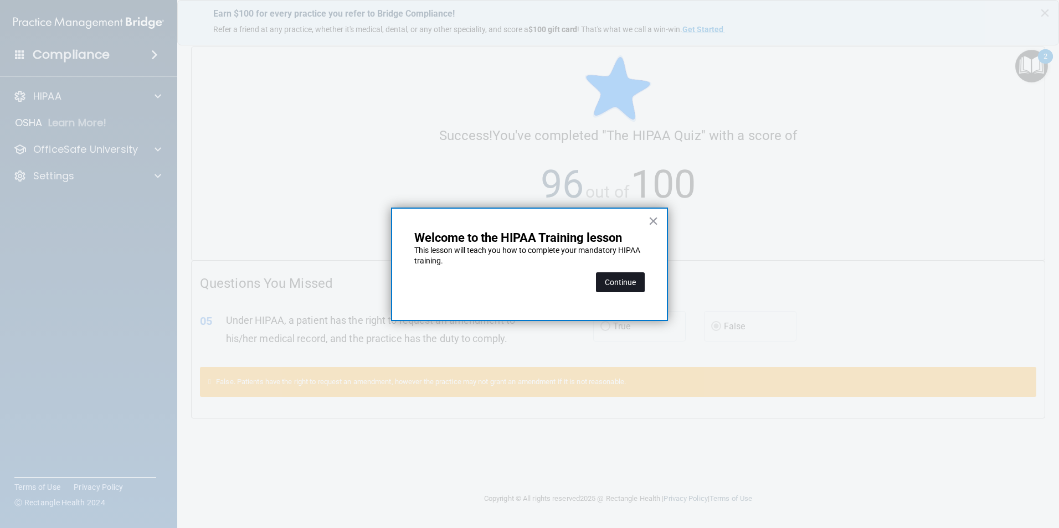
click at [627, 283] on button "Continue" at bounding box center [620, 282] width 49 height 20
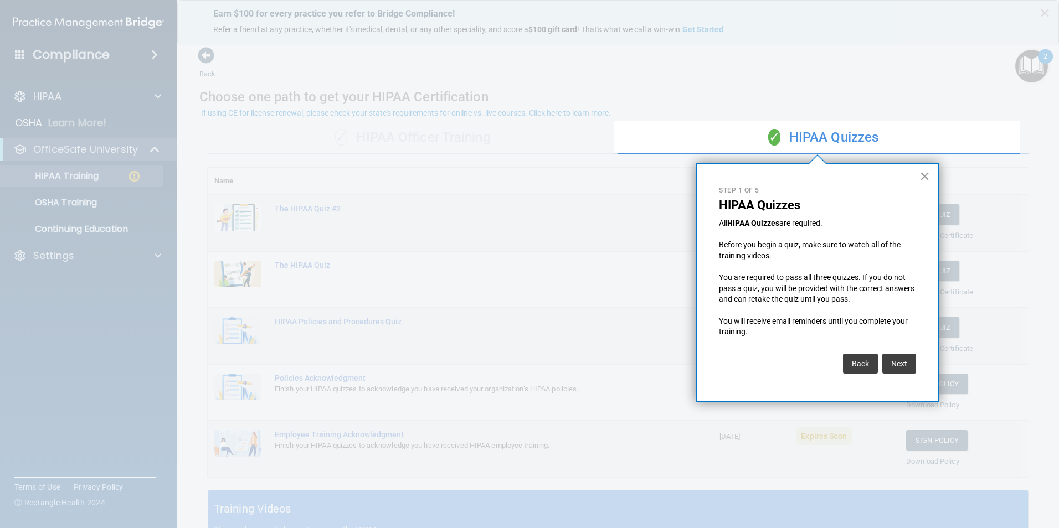
click at [927, 182] on button "×" at bounding box center [924, 176] width 11 height 18
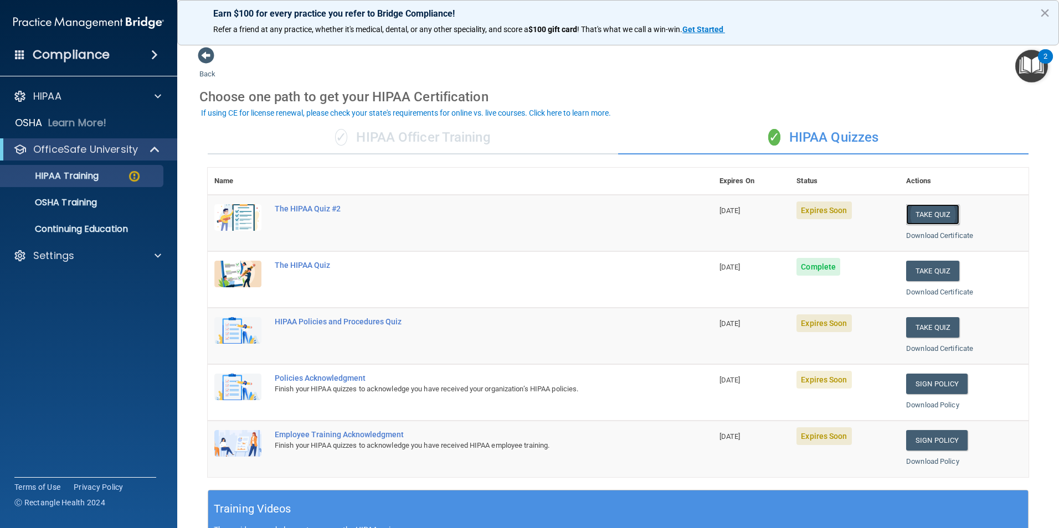
click at [923, 214] on button "Take Quiz" at bounding box center [932, 214] width 53 height 20
